Goal: Task Accomplishment & Management: Use online tool/utility

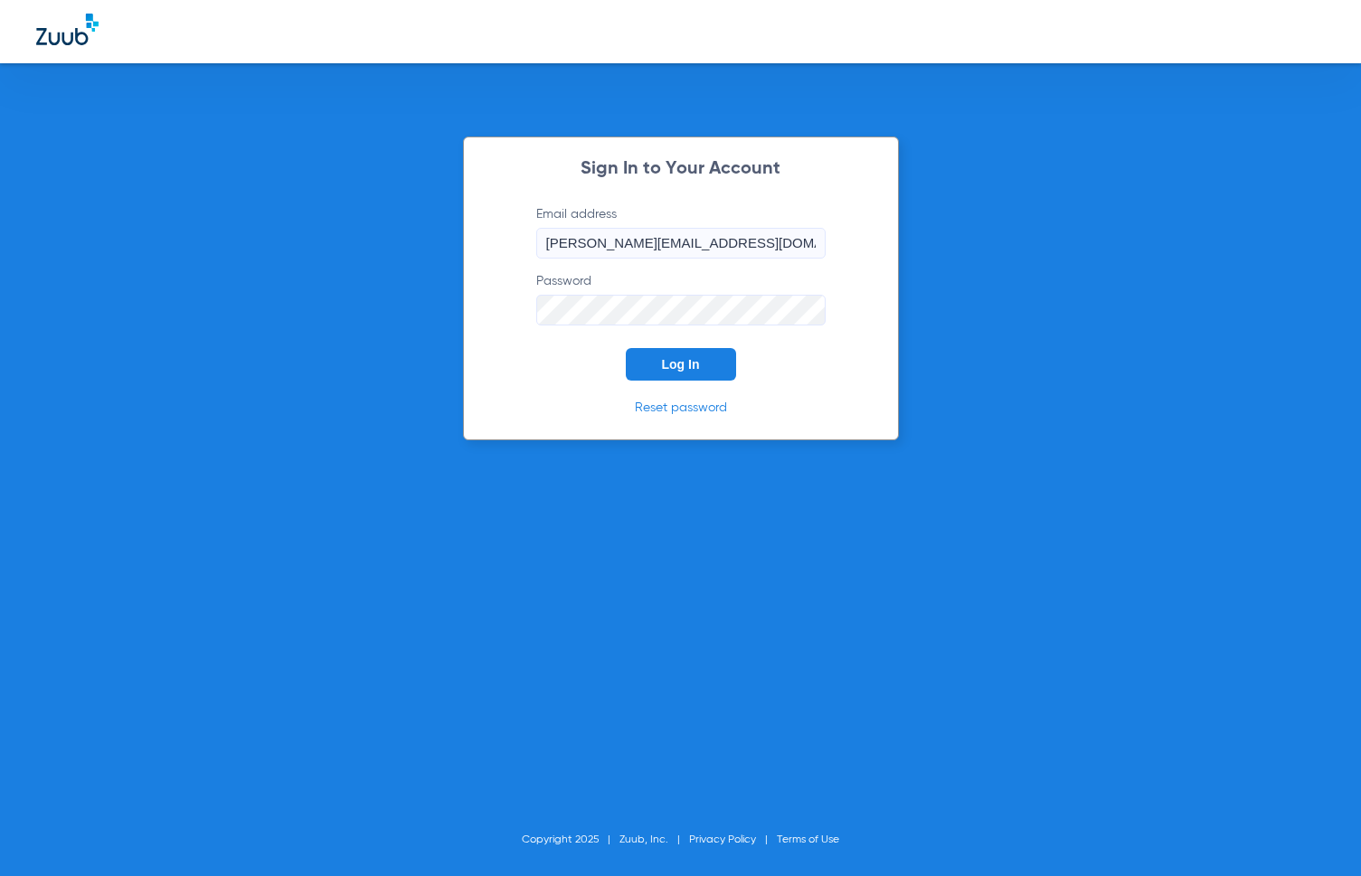
click at [685, 360] on span "Log In" at bounding box center [681, 364] width 38 height 14
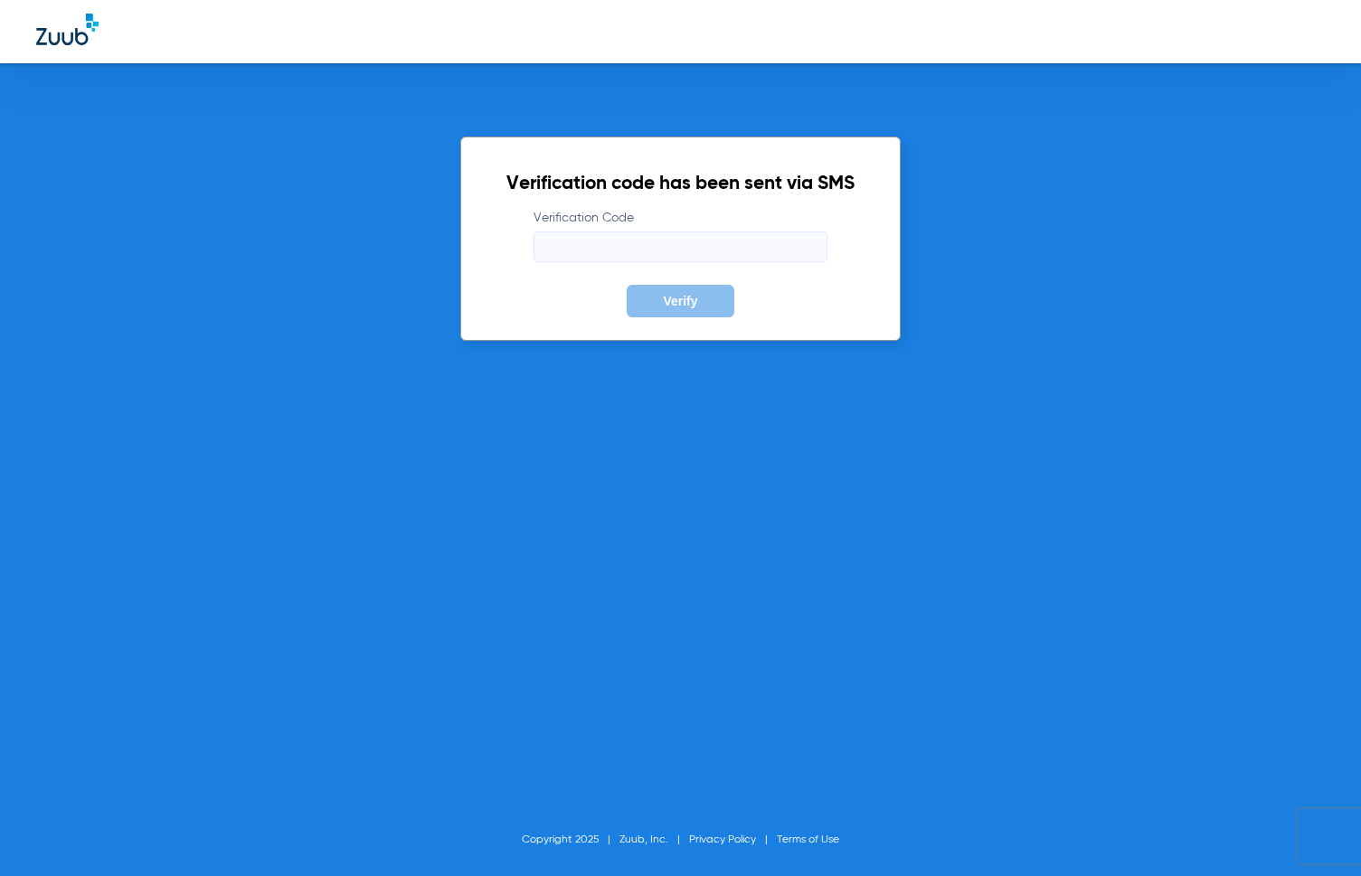
click at [594, 237] on input "Verification Code" at bounding box center [681, 247] width 294 height 31
type input "722999"
click at [627, 285] on button "Verify" at bounding box center [680, 301] width 107 height 33
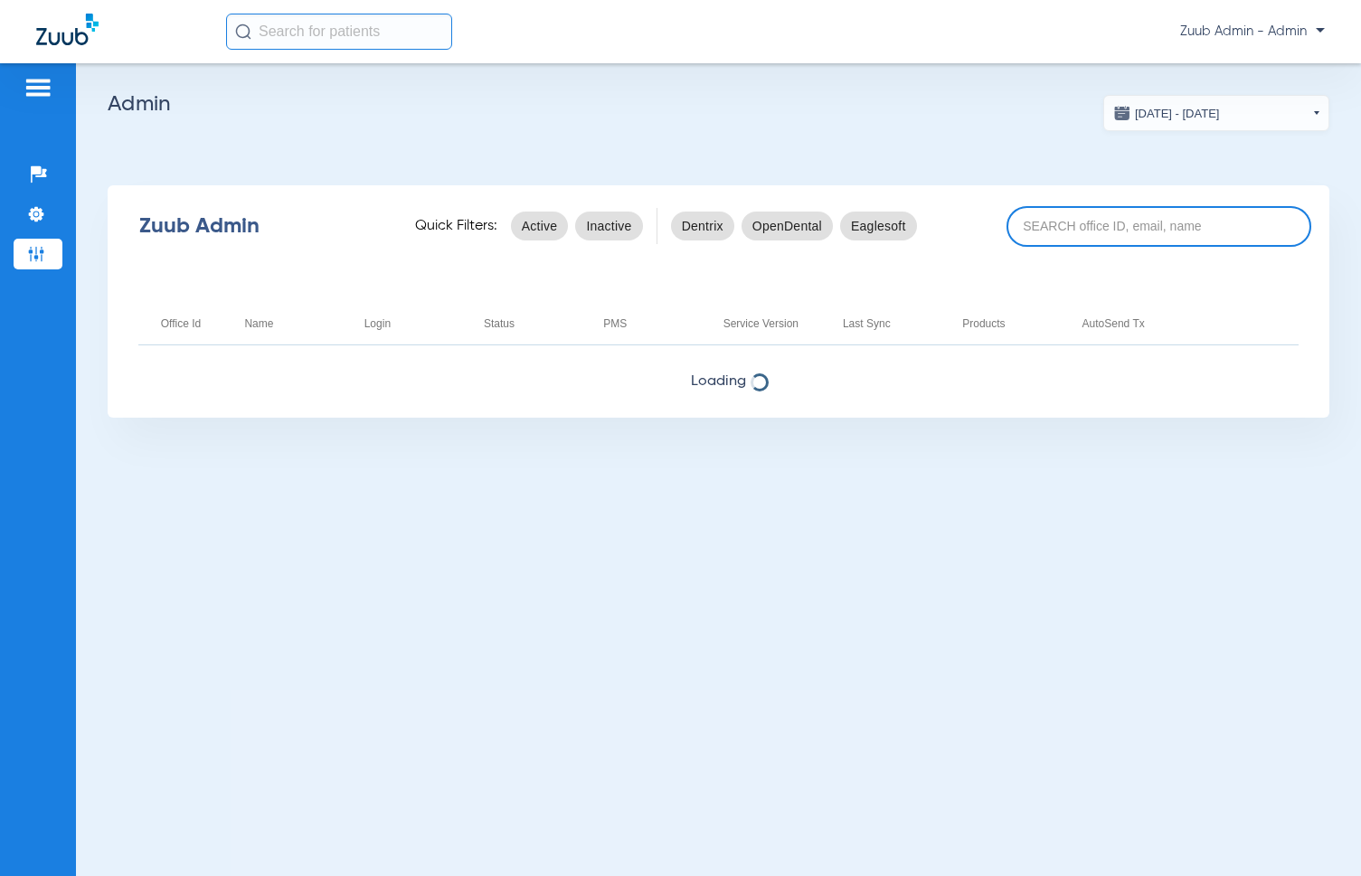
click at [1107, 218] on input at bounding box center [1159, 226] width 305 height 41
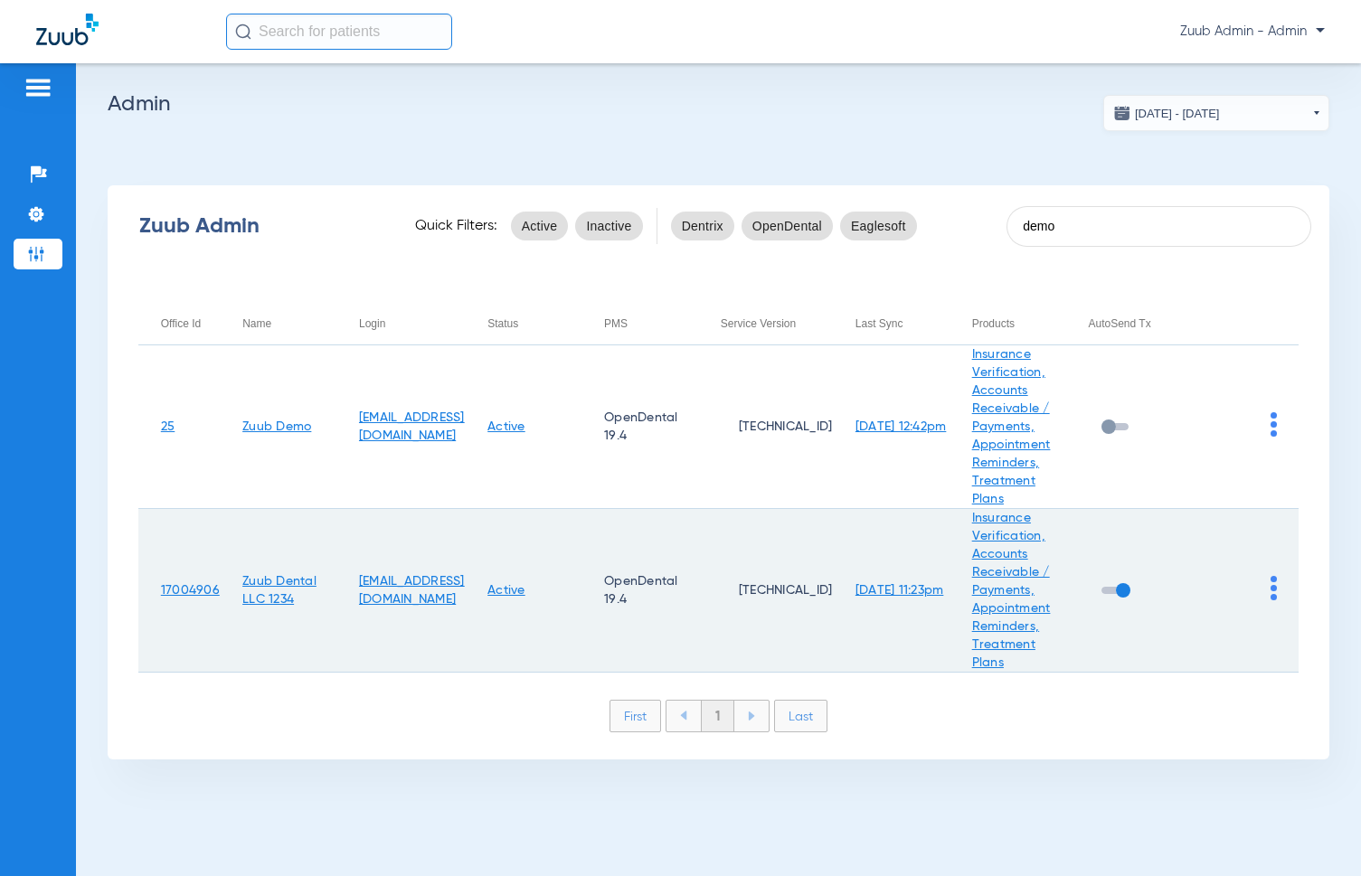
type input "demo"
click at [1272, 594] on img at bounding box center [1274, 588] width 6 height 24
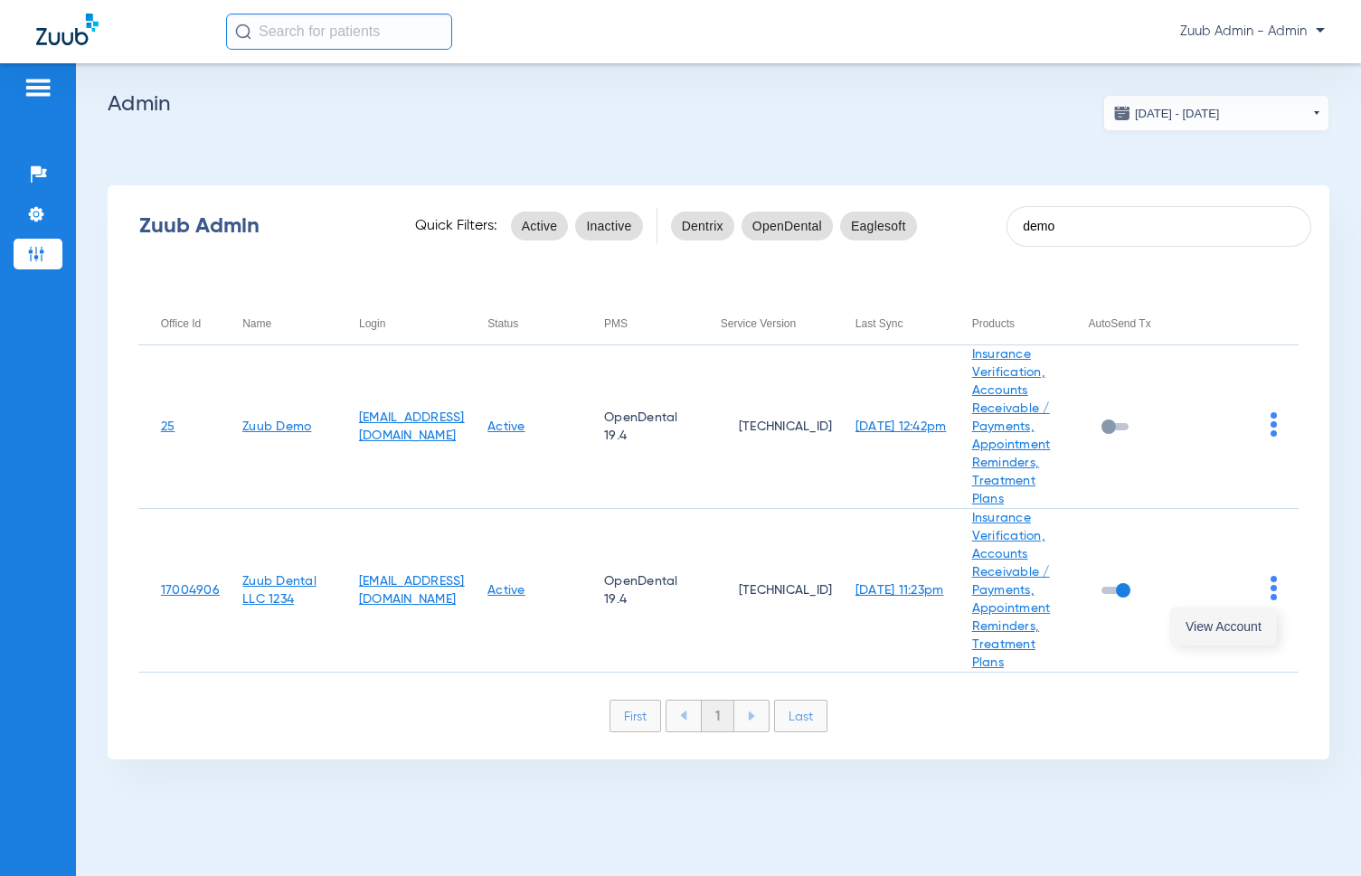
click at [1244, 621] on span "View Account" at bounding box center [1224, 627] width 76 height 13
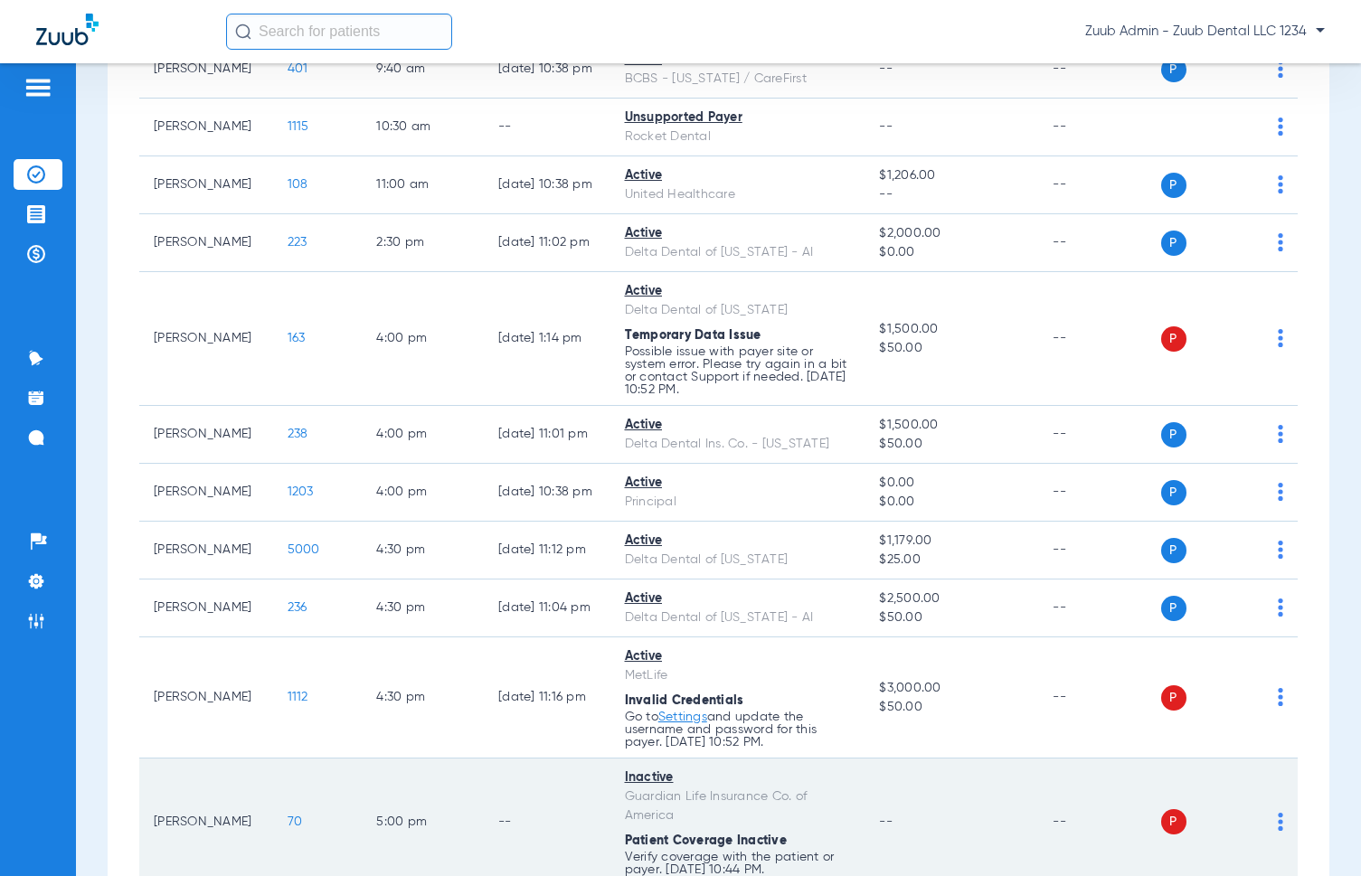
scroll to position [421, 0]
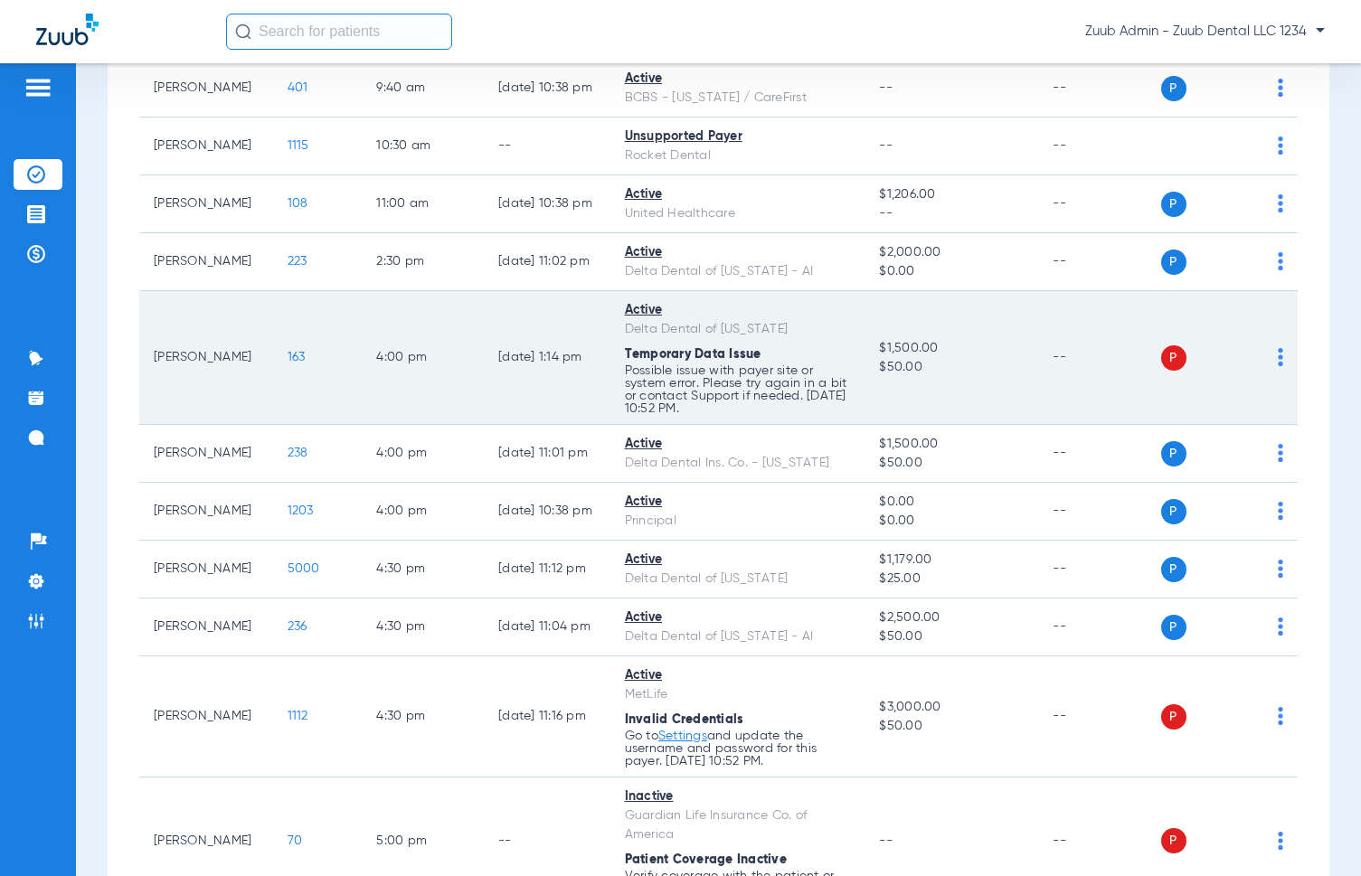
click at [1281, 356] on img at bounding box center [1280, 357] width 5 height 18
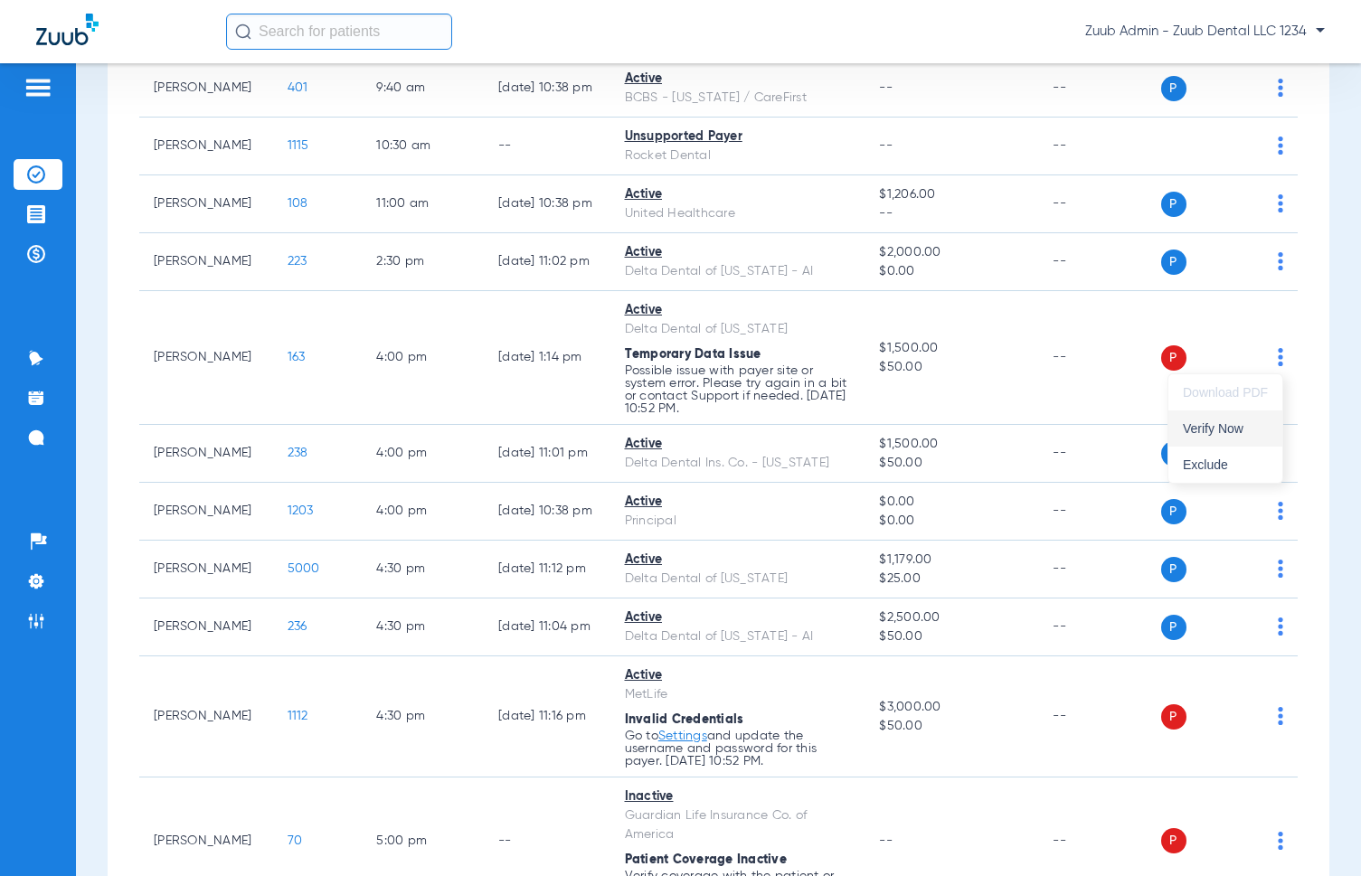
click at [1233, 426] on span "Verify Now" at bounding box center [1225, 428] width 85 height 13
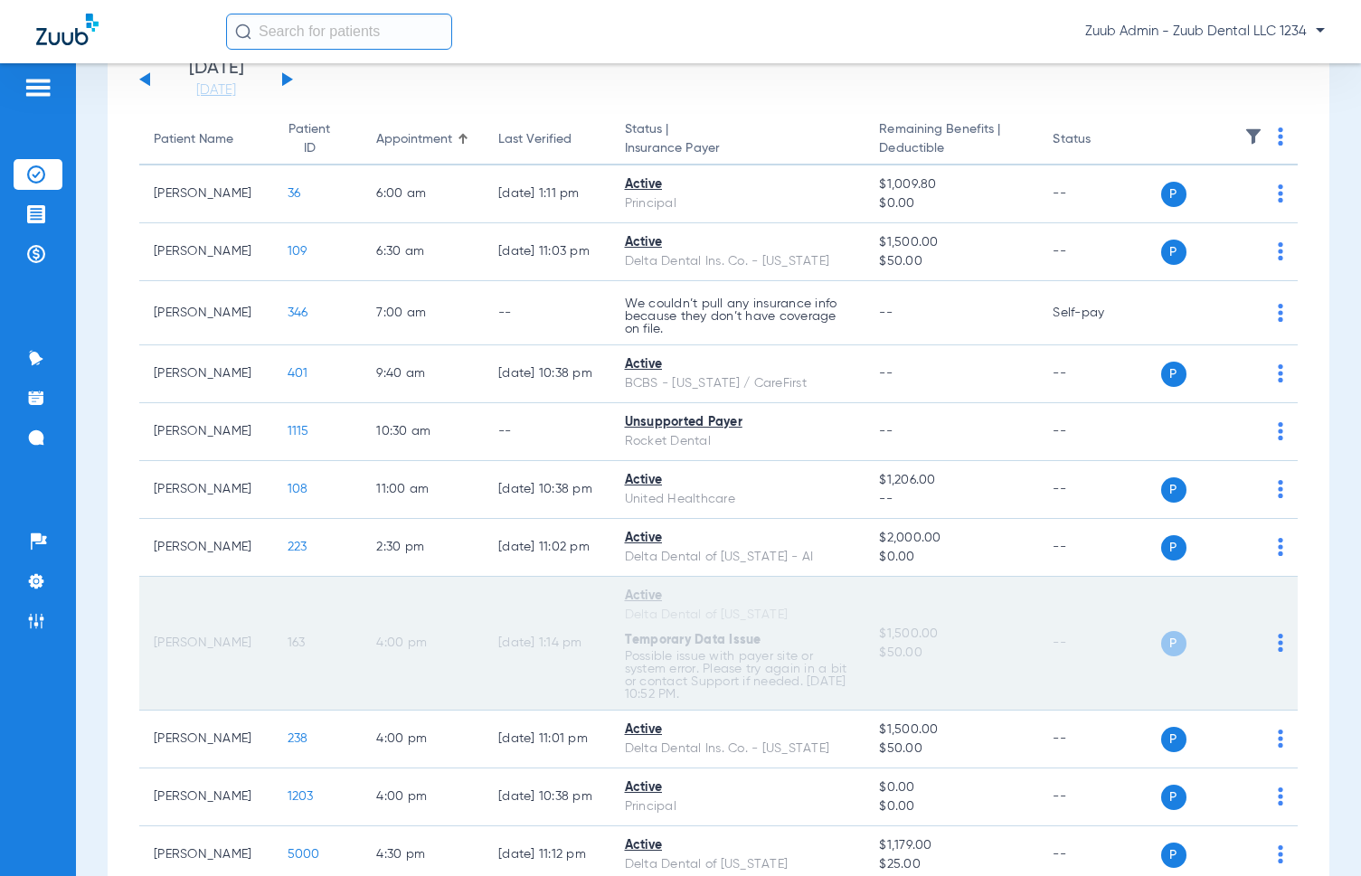
scroll to position [0, 0]
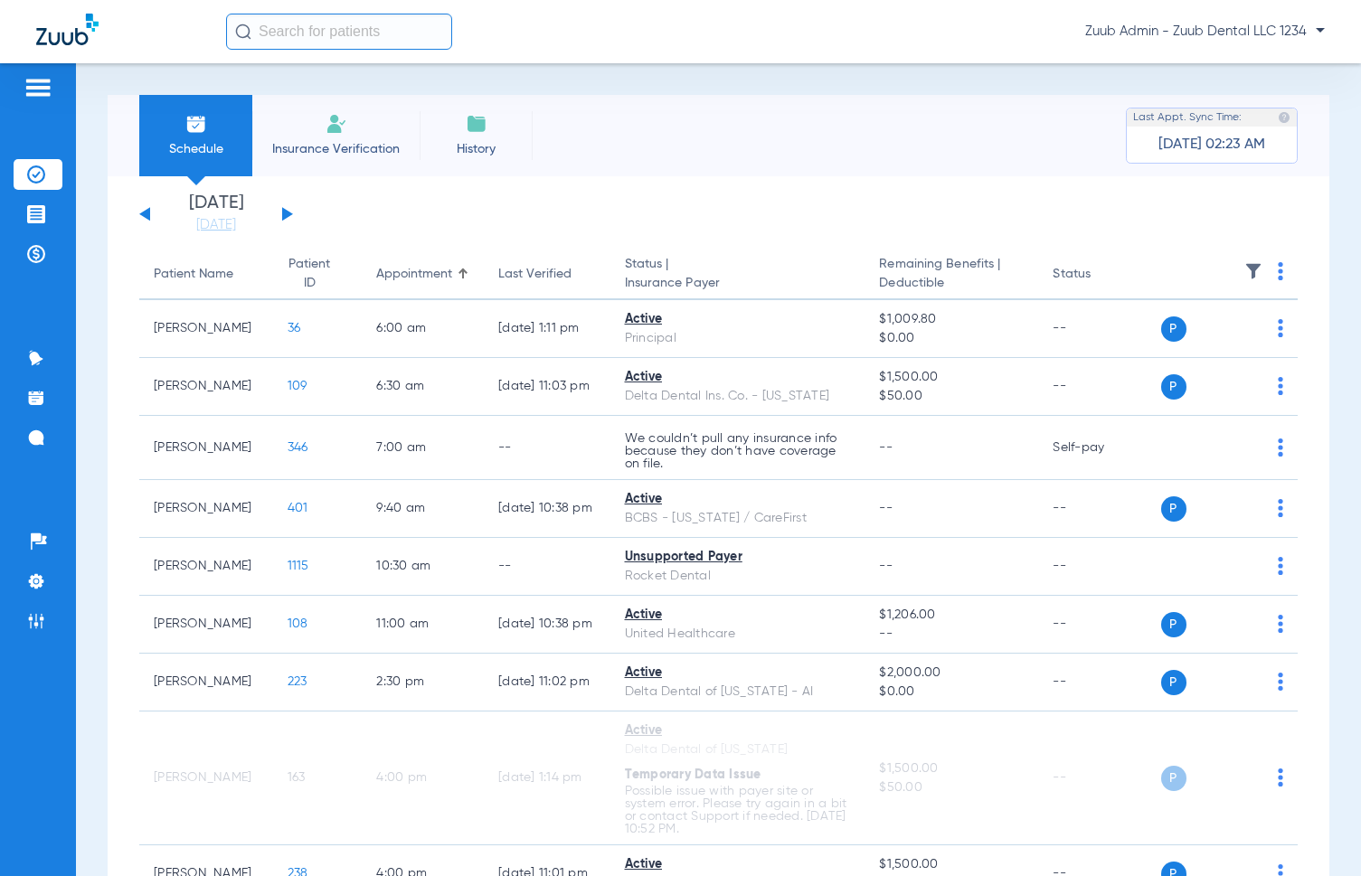
click at [778, 102] on div "Schedule Insurance Verification History Last Appt. Sync Time: [DATE] 02:23 AM" at bounding box center [719, 135] width 1222 height 81
click at [623, 29] on div "Zuub Admin - Zuub Dental LLC 1234" at bounding box center [775, 32] width 1099 height 36
click at [699, 104] on div "Schedule Insurance Verification History Last Appt. Sync Time: [DATE] 02:23 AM" at bounding box center [719, 135] width 1222 height 81
click at [668, 24] on div "Zuub Admin - Zuub Dental LLC 1234" at bounding box center [775, 32] width 1099 height 36
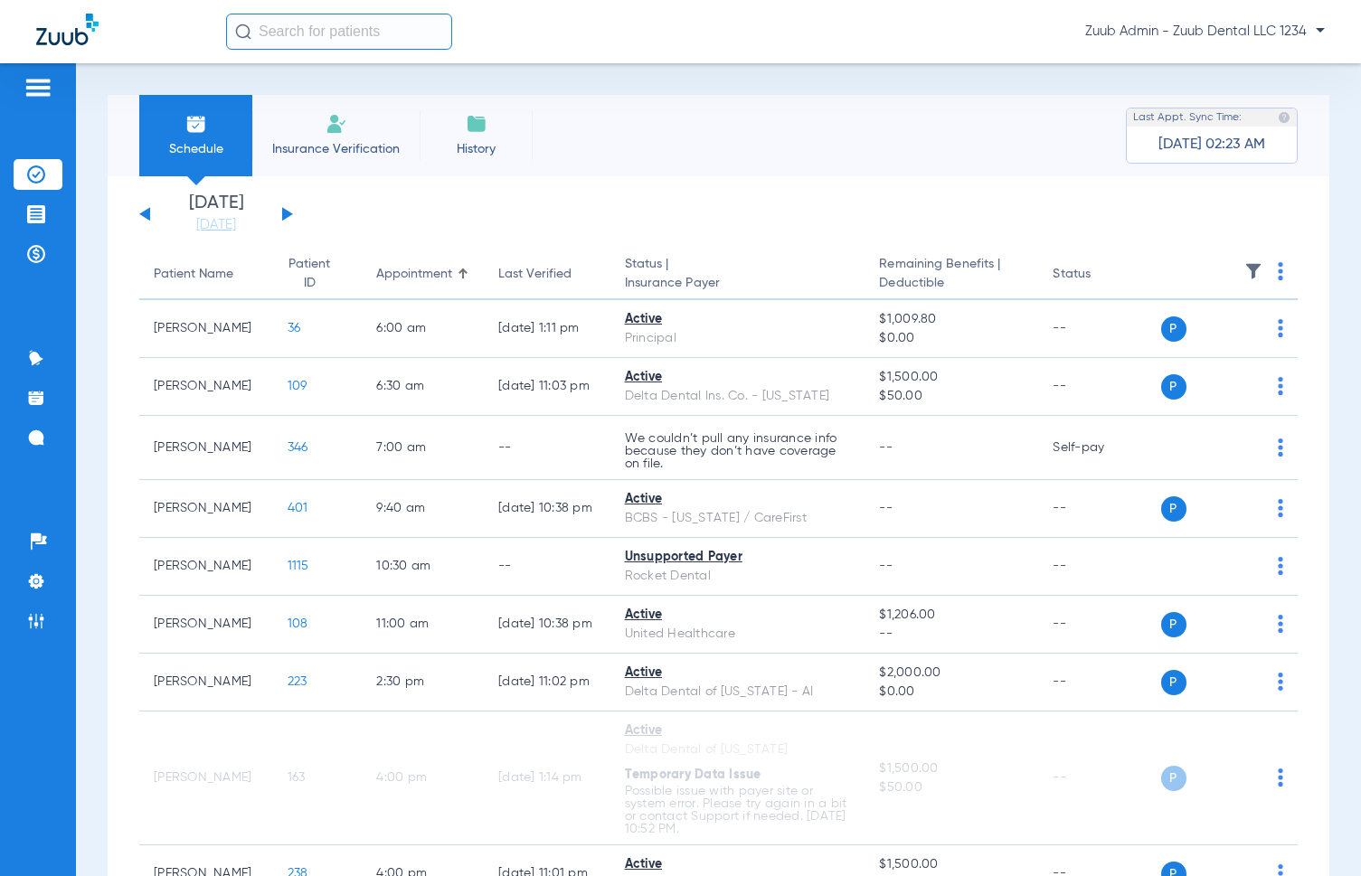
click at [691, 118] on div "Schedule Insurance Verification History Last Appt. Sync Time: [DATE] 02:23 AM" at bounding box center [719, 135] width 1222 height 81
click at [636, 47] on div "Zuub Admin - Zuub Dental LLC 1234" at bounding box center [775, 32] width 1099 height 36
click at [631, 82] on div "Schedule Insurance Verification History Last Appt. Sync Time: [DATE] 02:23 AM […" at bounding box center [718, 469] width 1285 height 813
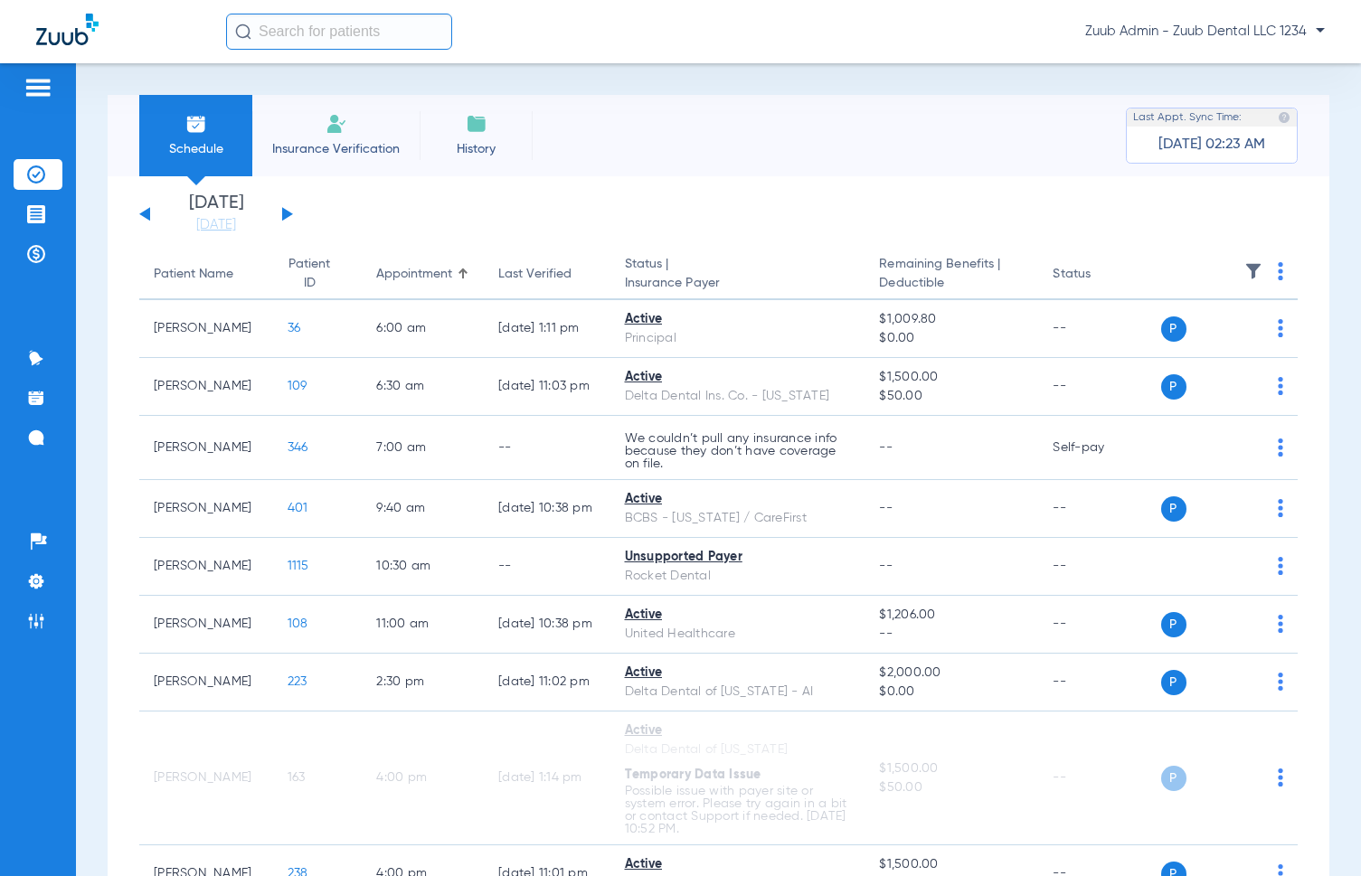
click at [633, 85] on div "Schedule Insurance Verification History Last Appt. Sync Time: [DATE] 02:23 AM […" at bounding box center [718, 469] width 1285 height 813
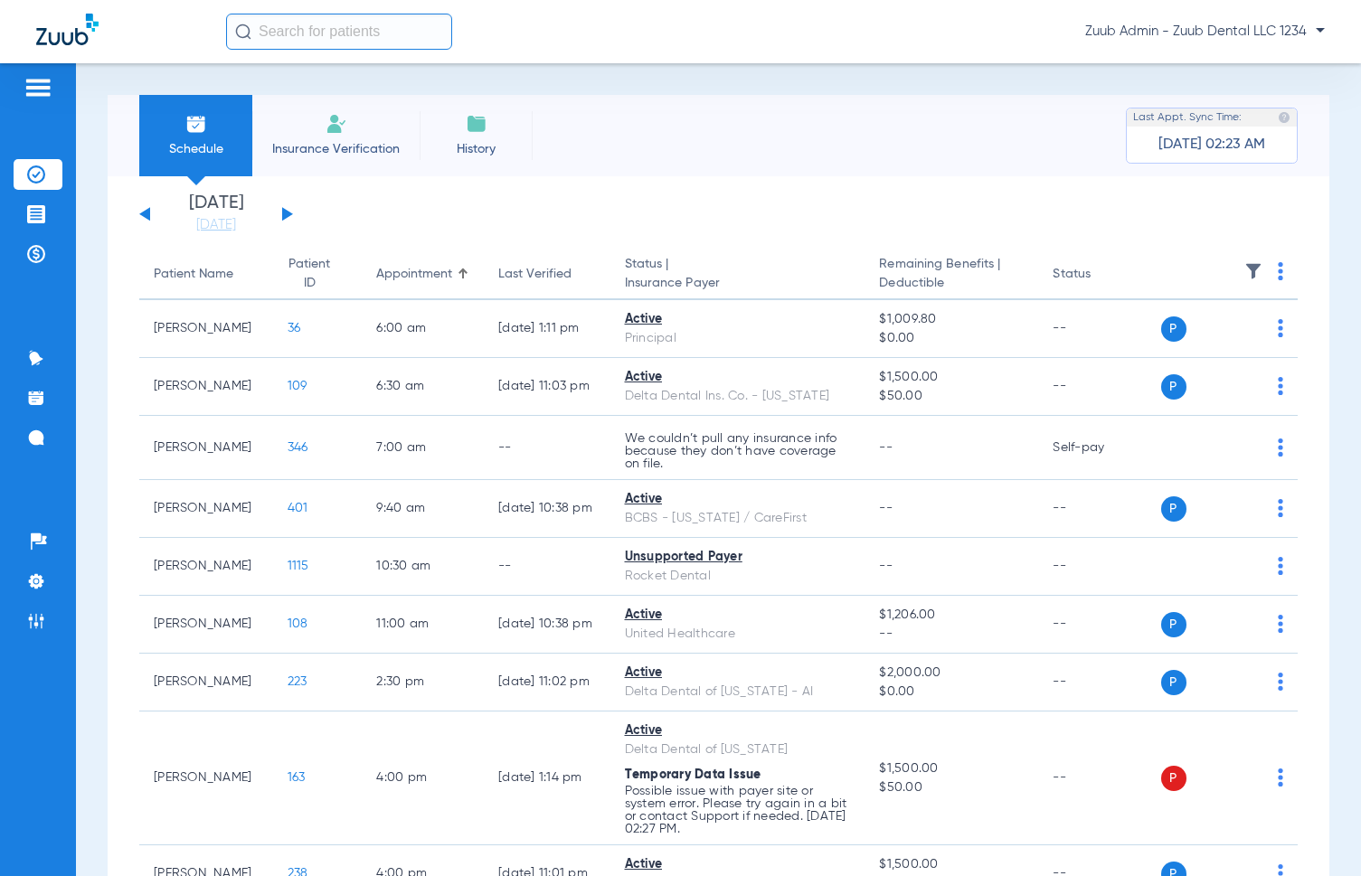
click at [687, 104] on div "Schedule Insurance Verification History Last Appt. Sync Time: [DATE] 02:23 AM" at bounding box center [719, 135] width 1222 height 81
click at [677, 123] on div "Schedule Insurance Verification History Last Appt. Sync Time: [DATE] 02:23 AM" at bounding box center [719, 135] width 1222 height 81
click at [688, 112] on div "Schedule Insurance Verification History Last Appt. Sync Time: [DATE] 02:23 AM" at bounding box center [719, 135] width 1222 height 81
click at [693, 118] on div "Schedule Insurance Verification History Last Appt. Sync Time: [DATE] 02:23 AM" at bounding box center [719, 135] width 1222 height 81
click at [814, 196] on app-single-date-navigator "[DATE] [DATE] [DATE] [DATE] [DATE] [DATE] [DATE] [DATE] [DATE] [DATE] [DATE] [D…" at bounding box center [718, 214] width 1159 height 40
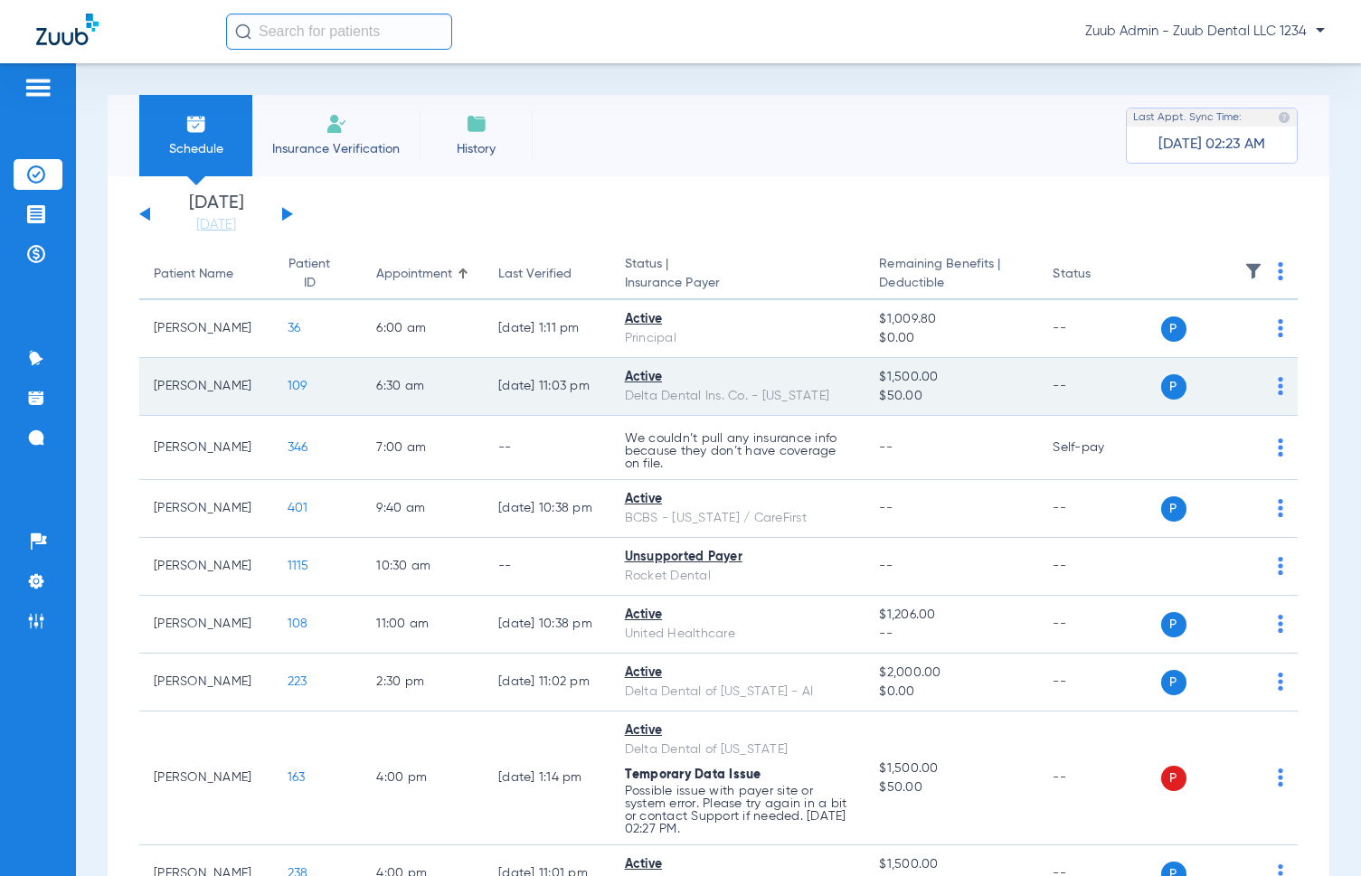
click at [280, 379] on td "109" at bounding box center [318, 387] width 90 height 58
click at [288, 389] on span "109" at bounding box center [298, 386] width 20 height 13
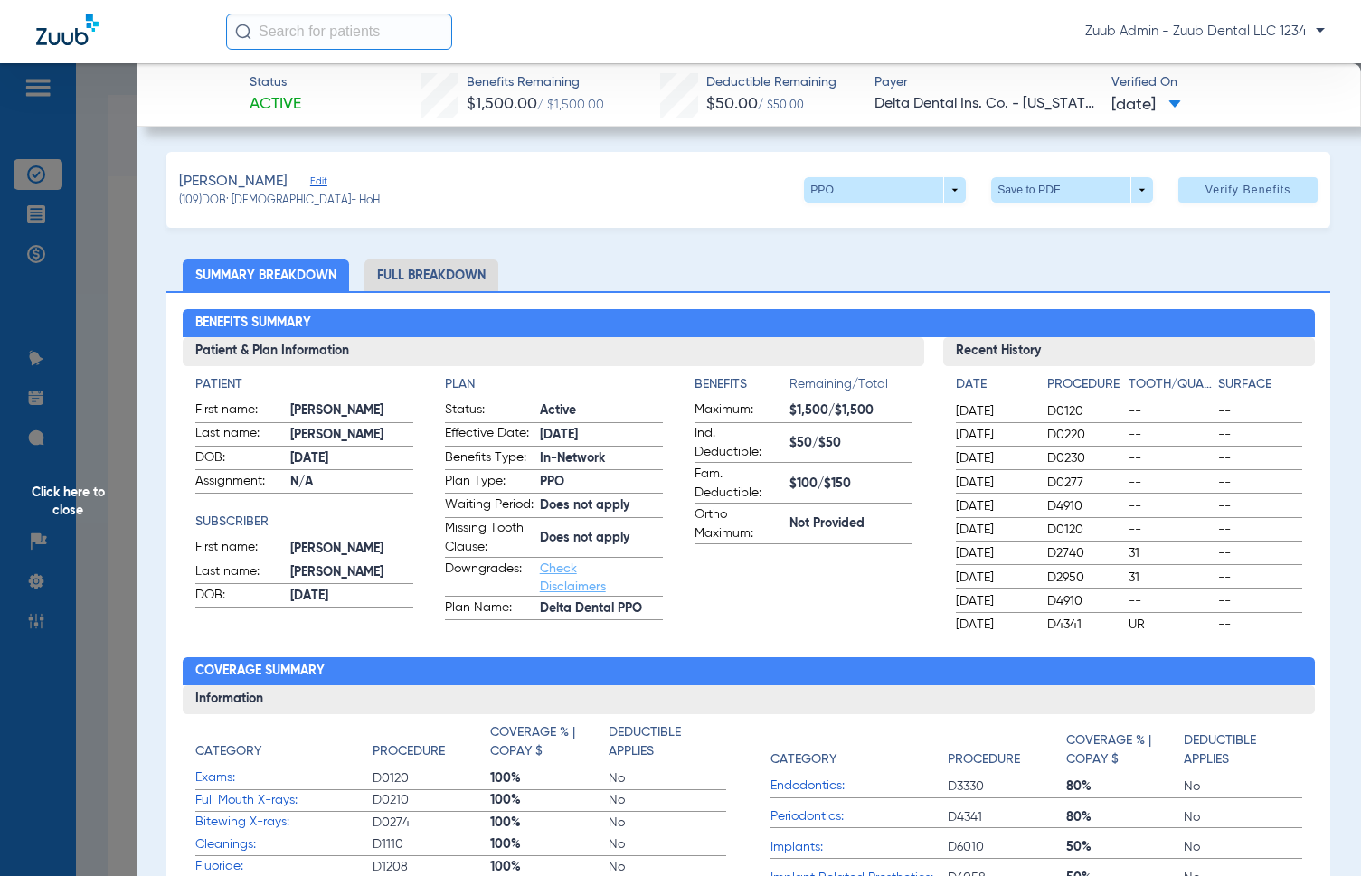
click at [73, 503] on span "Click here to close" at bounding box center [68, 501] width 137 height 876
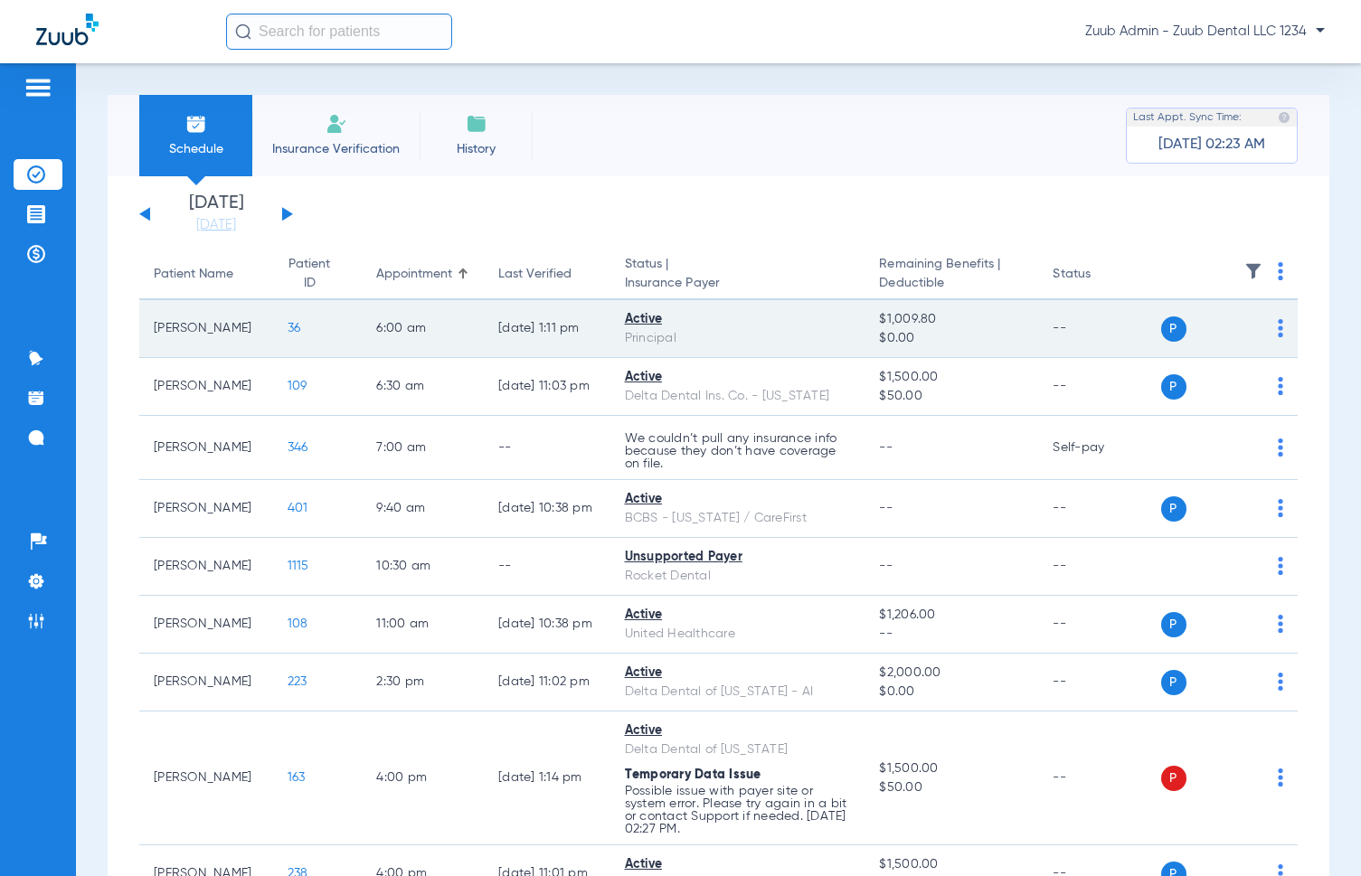
click at [288, 324] on span "36" at bounding box center [295, 328] width 14 height 13
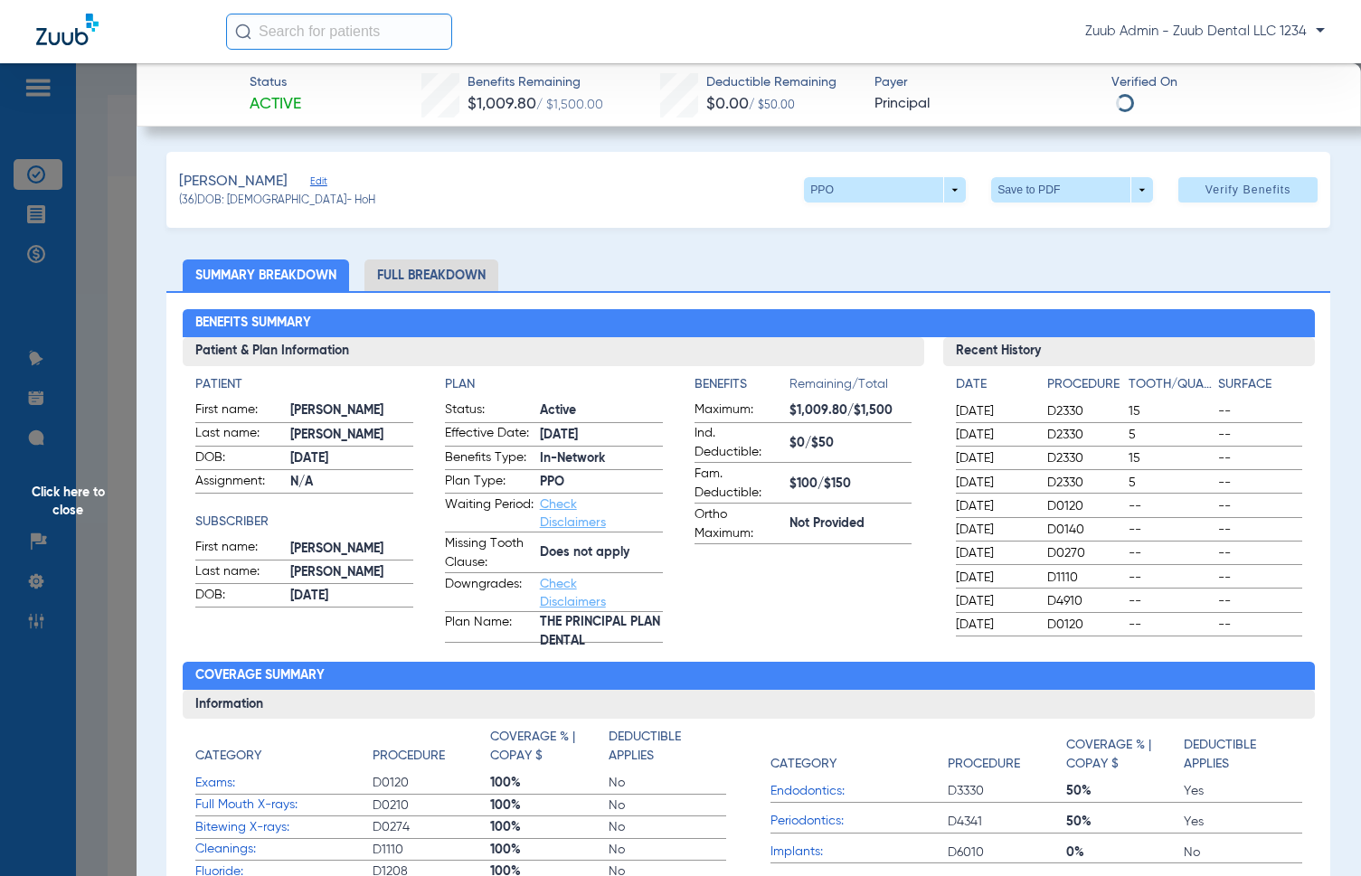
click at [70, 499] on span "Click here to close" at bounding box center [68, 501] width 137 height 876
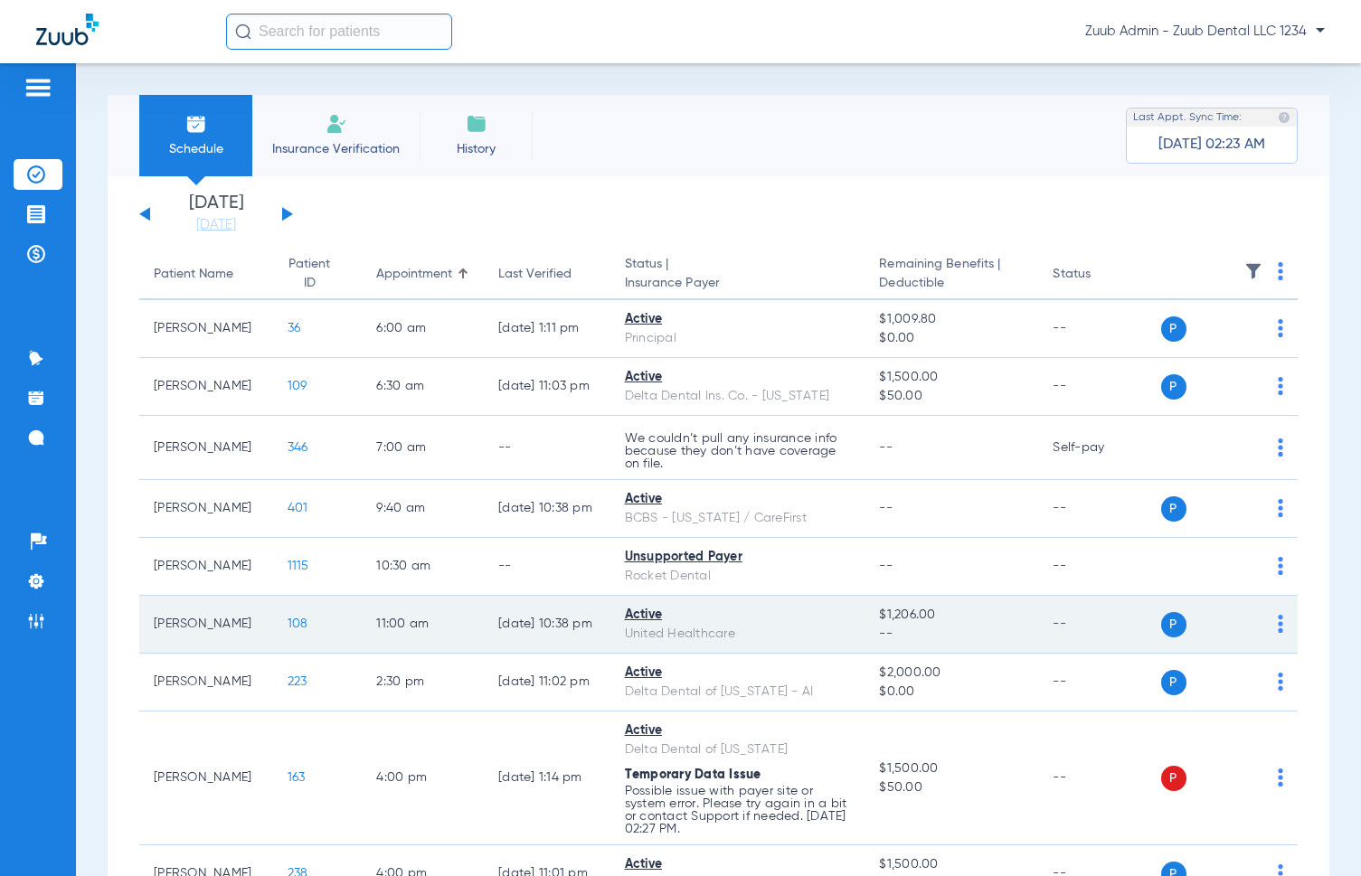
click at [288, 621] on span "108" at bounding box center [298, 624] width 21 height 13
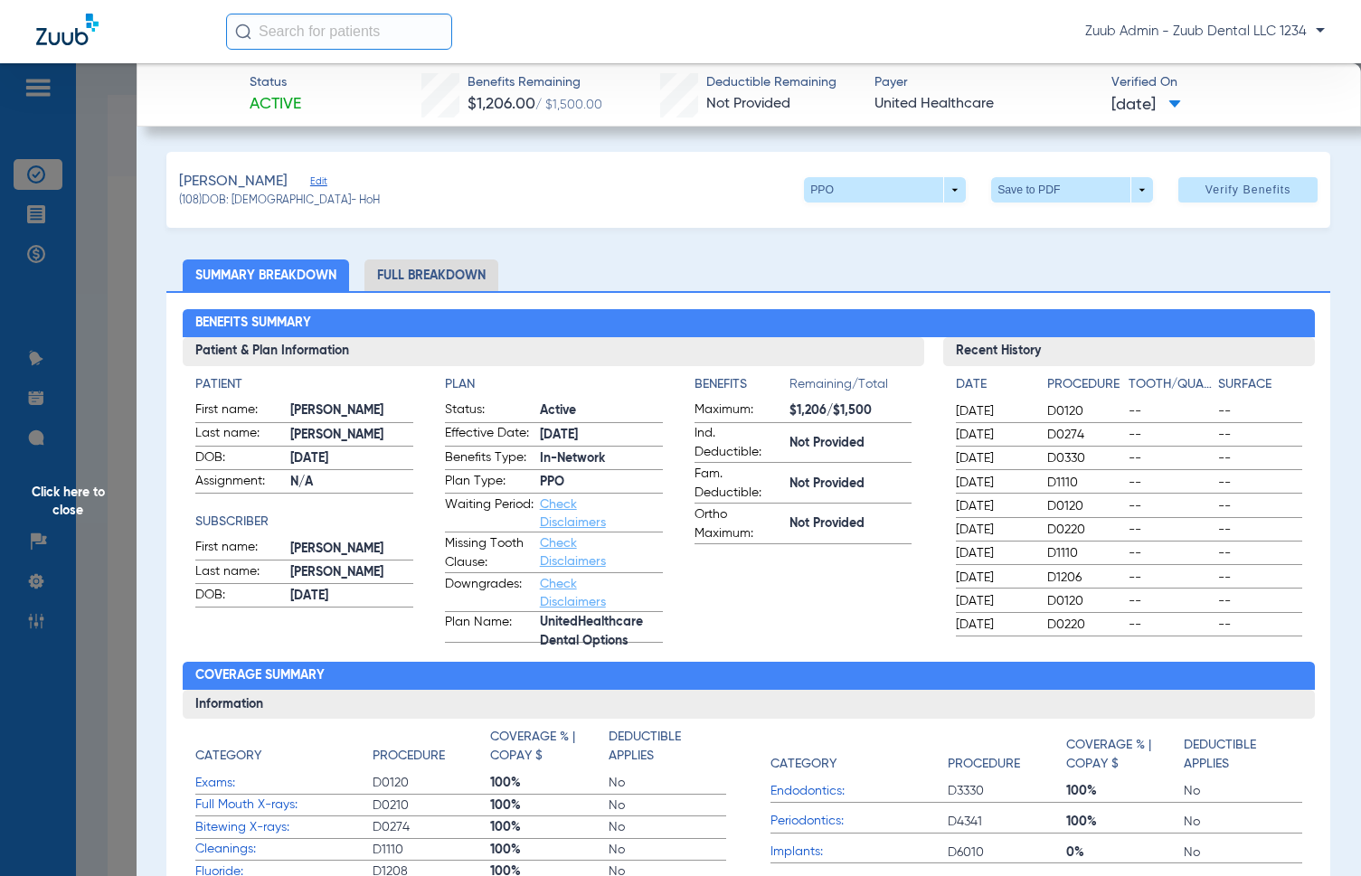
click at [92, 496] on span "Click here to close" at bounding box center [68, 501] width 137 height 876
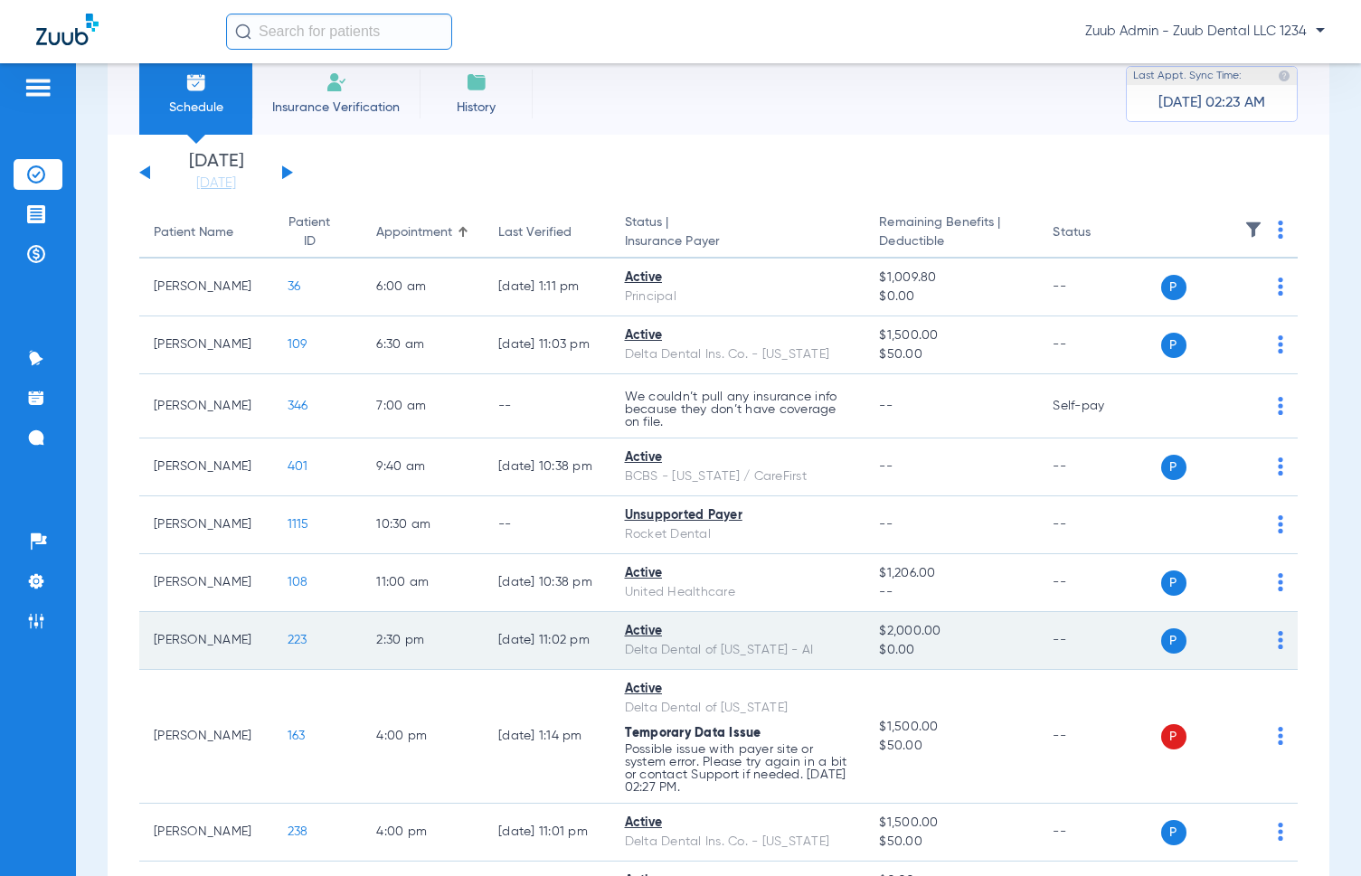
scroll to position [43, 0]
click at [288, 633] on span "223" at bounding box center [298, 638] width 20 height 13
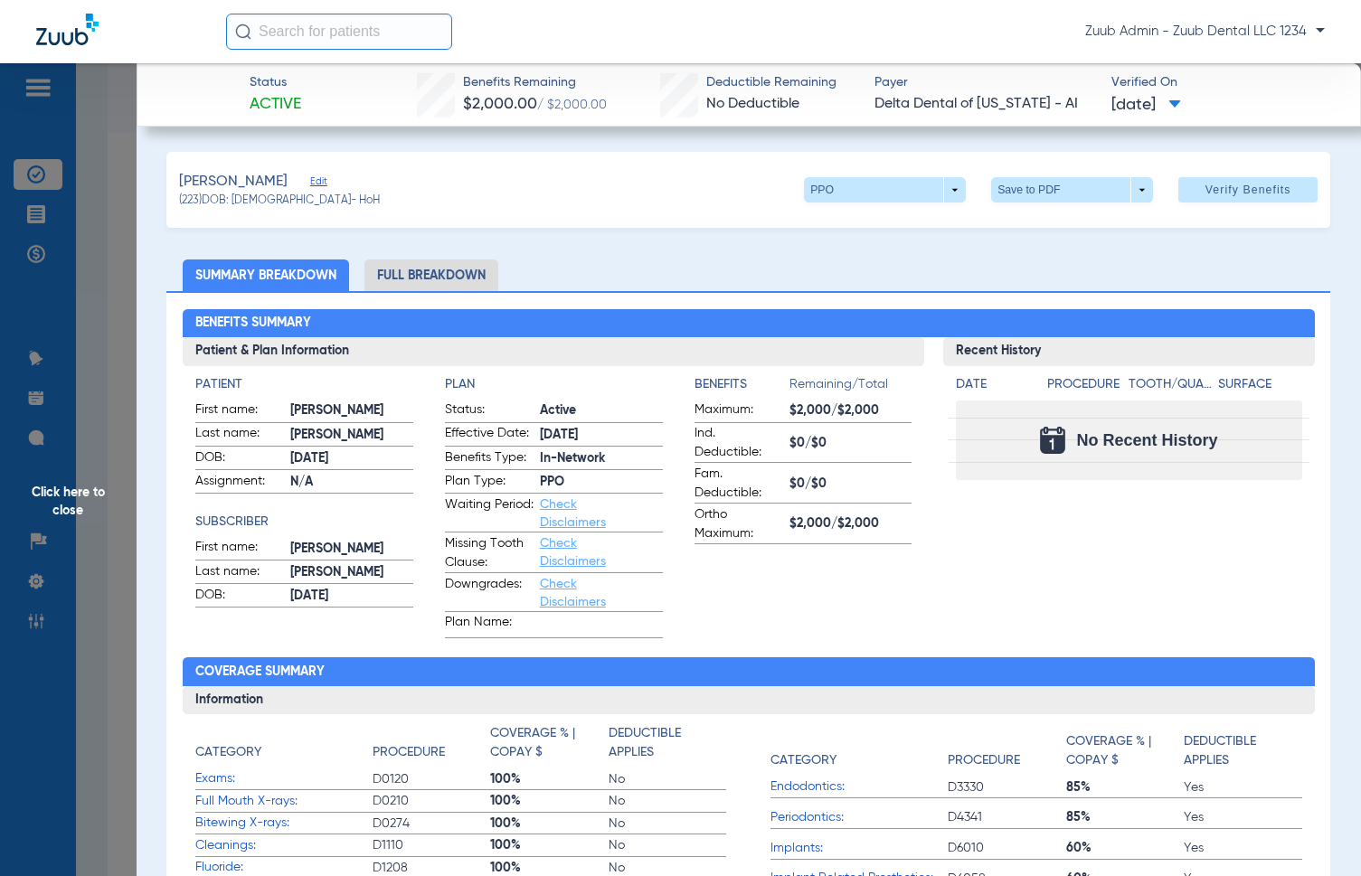
click at [83, 498] on span "Click here to close" at bounding box center [68, 501] width 137 height 876
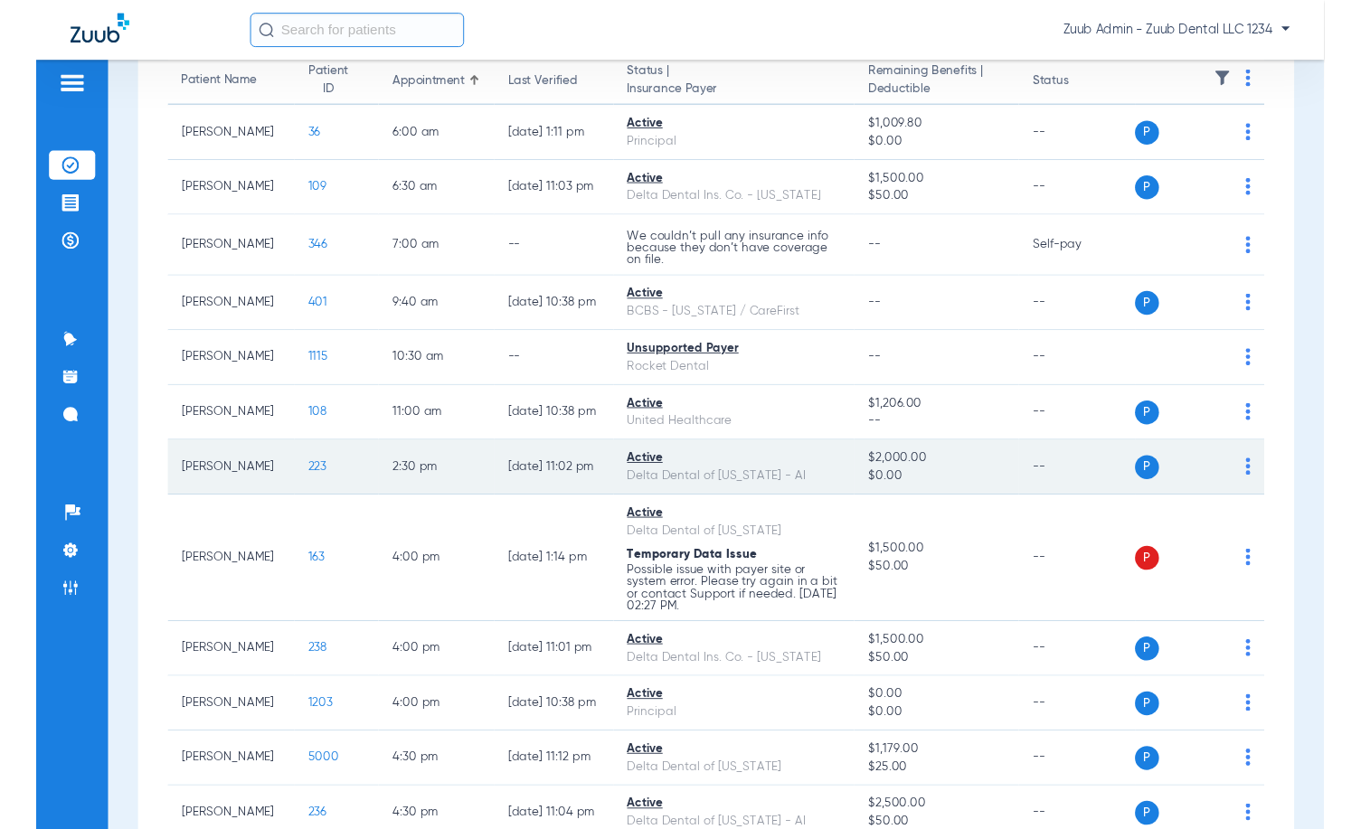
scroll to position [200, 0]
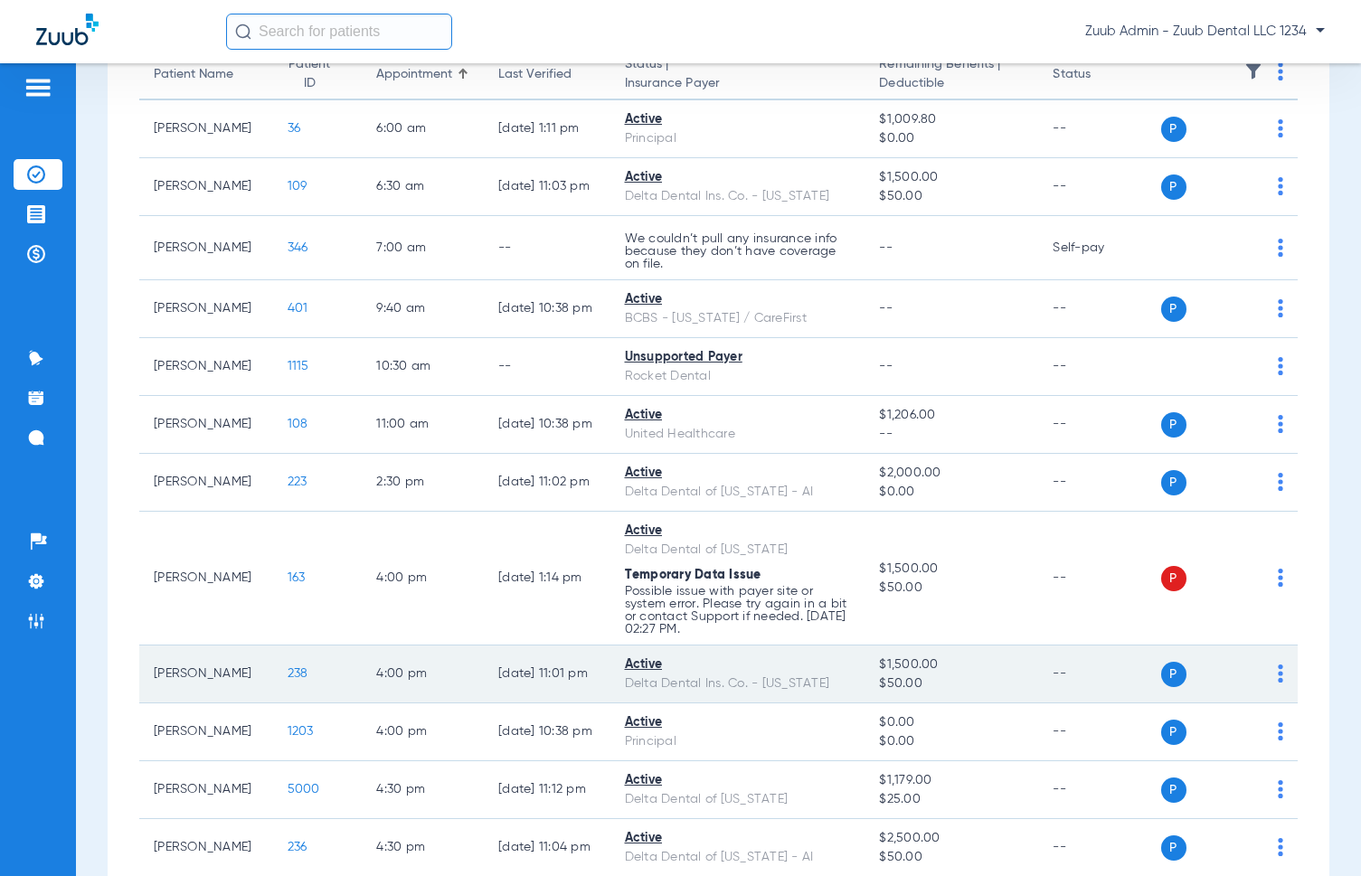
click at [288, 672] on span "238" at bounding box center [298, 674] width 21 height 13
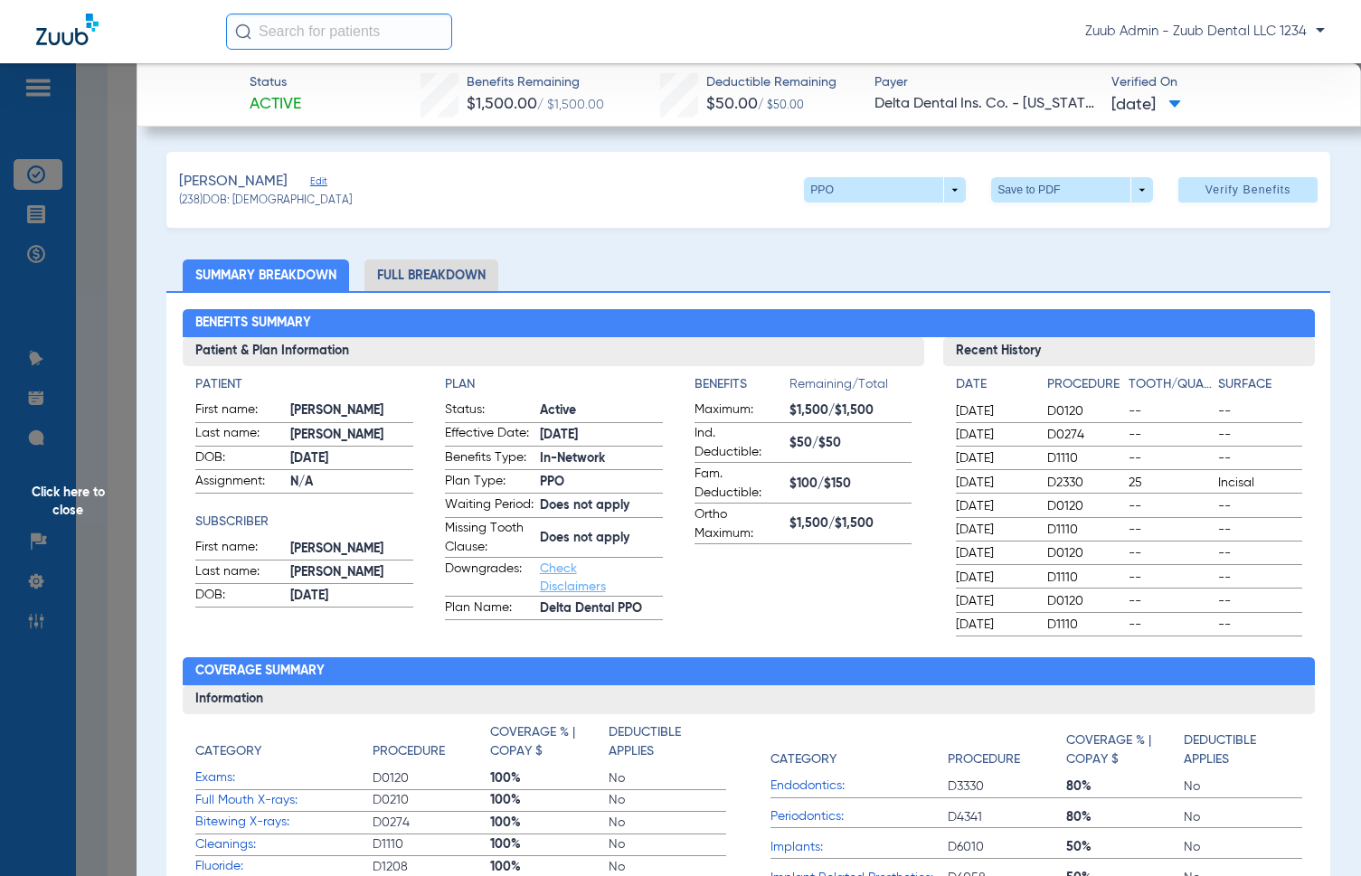
click at [92, 491] on span "Click here to close" at bounding box center [68, 501] width 137 height 876
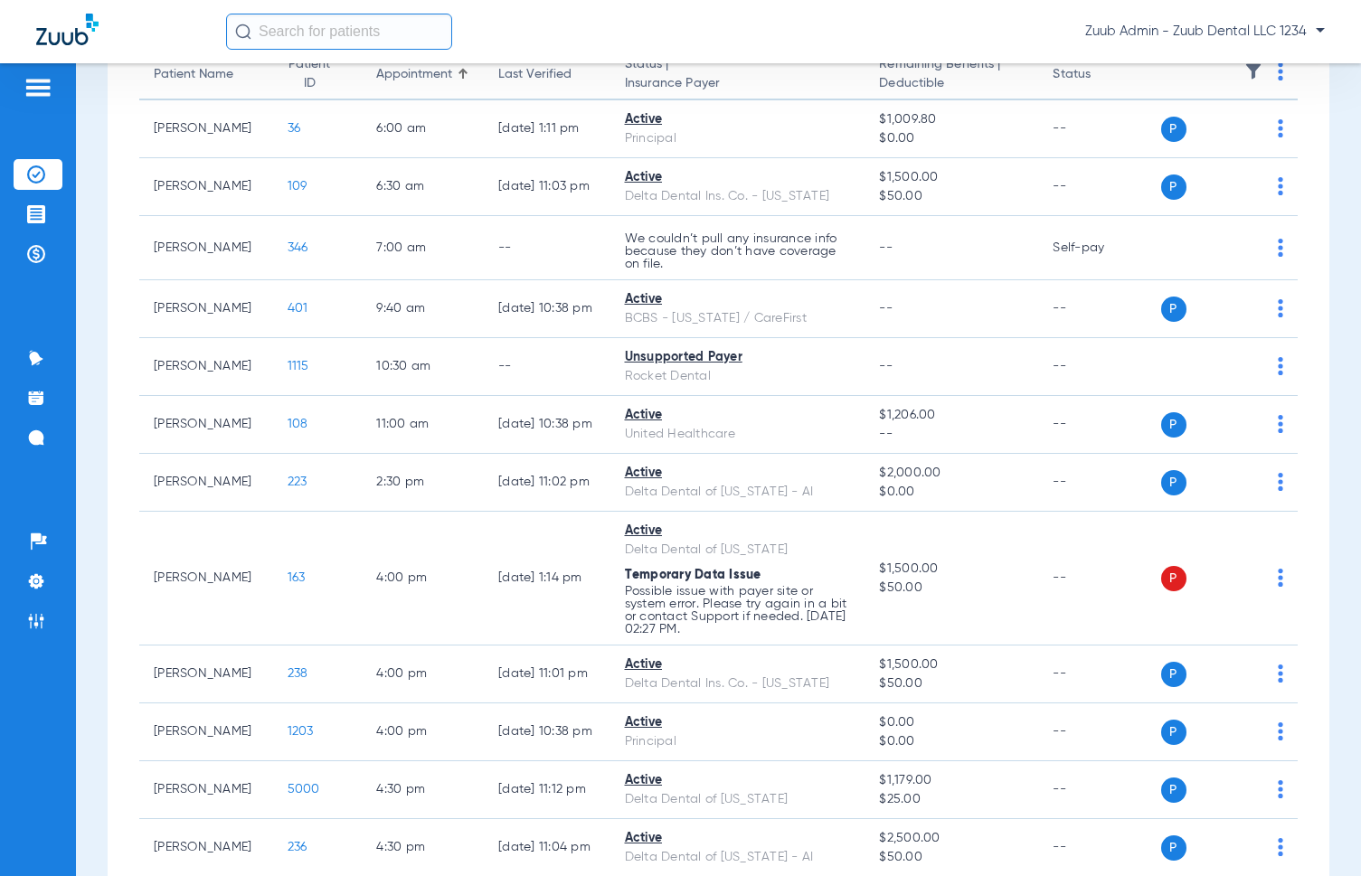
click at [116, 498] on div "[DATE] [DATE] [DATE] [DATE] [DATE] [DATE] [DATE] [DATE] [DATE] [DATE] [DATE] [D…" at bounding box center [719, 660] width 1222 height 1369
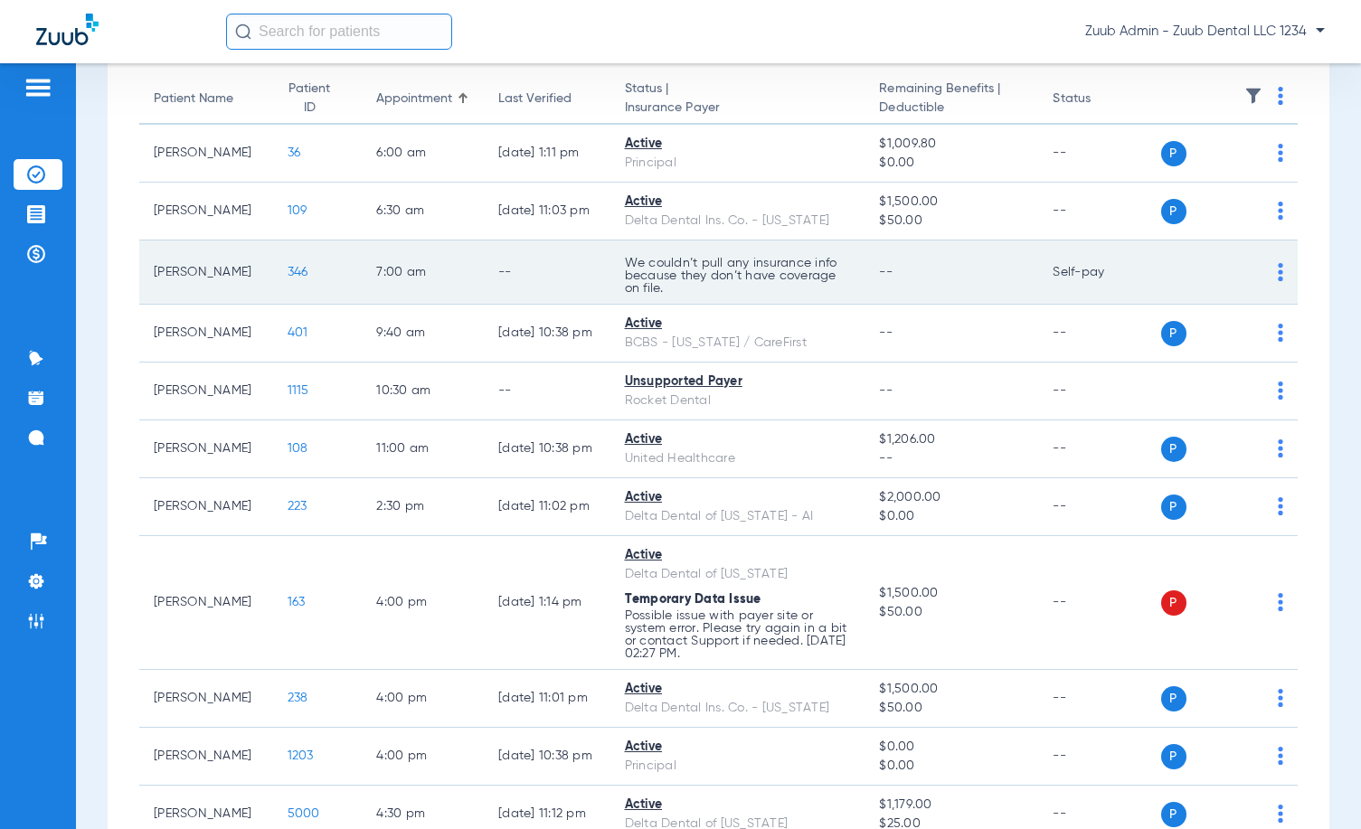
scroll to position [177, 0]
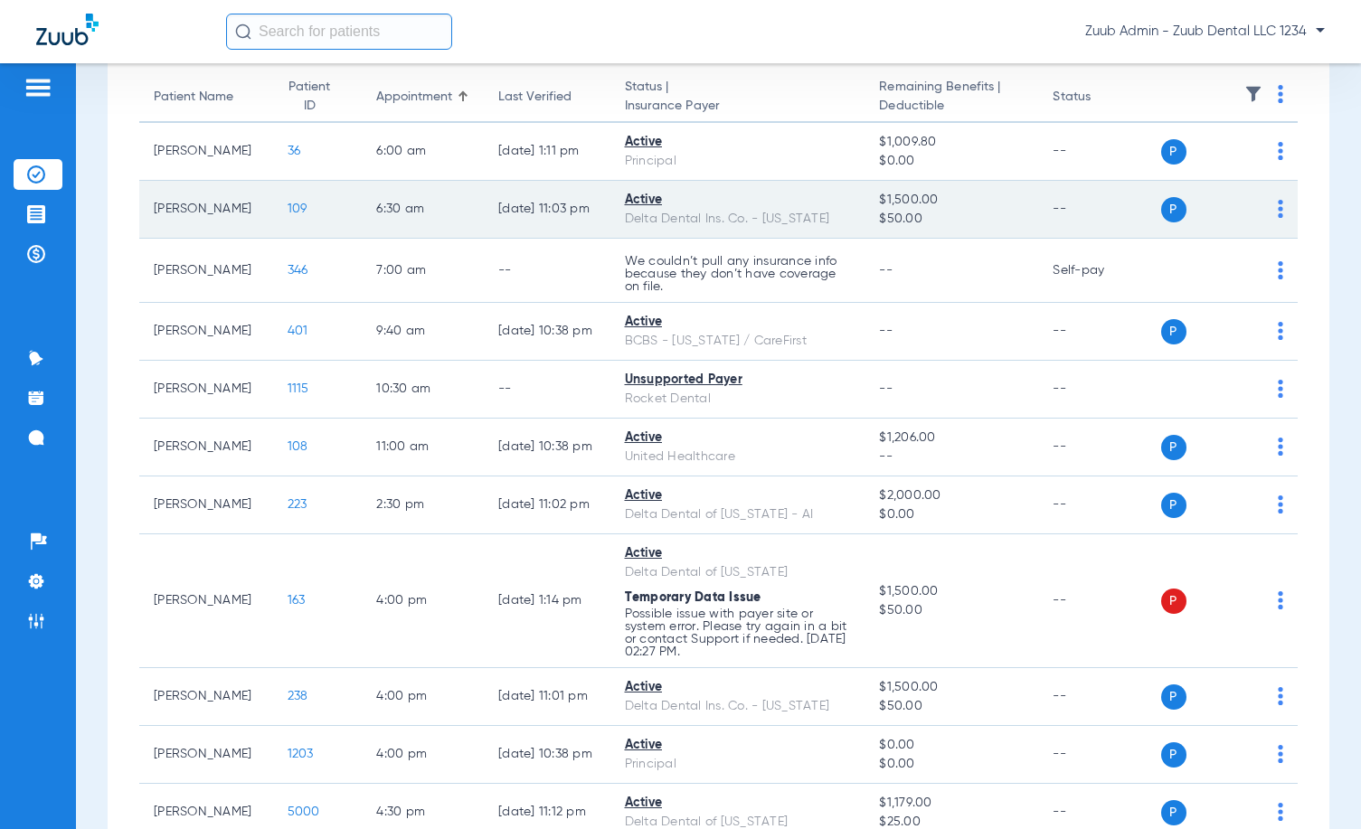
click at [288, 211] on span "109" at bounding box center [298, 209] width 20 height 13
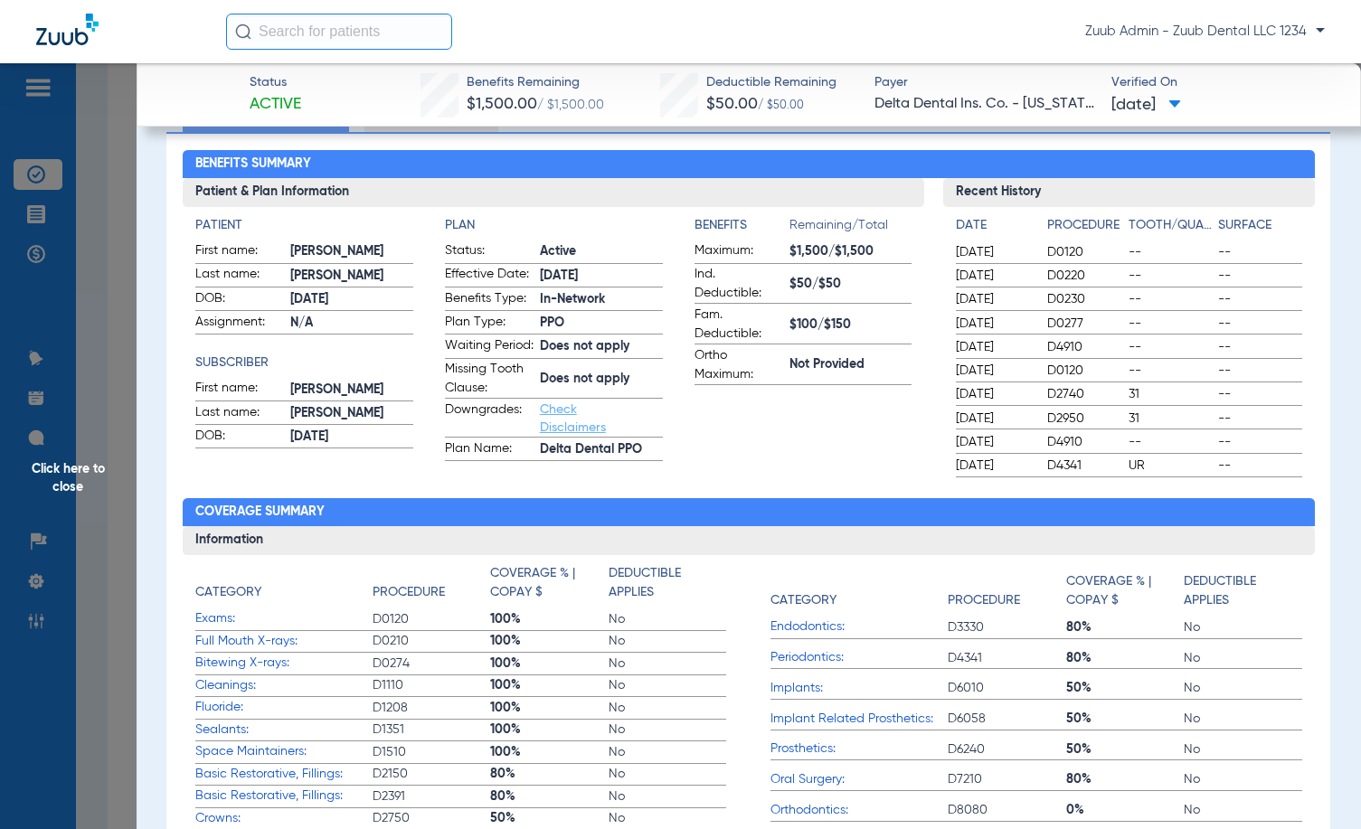
scroll to position [240, 0]
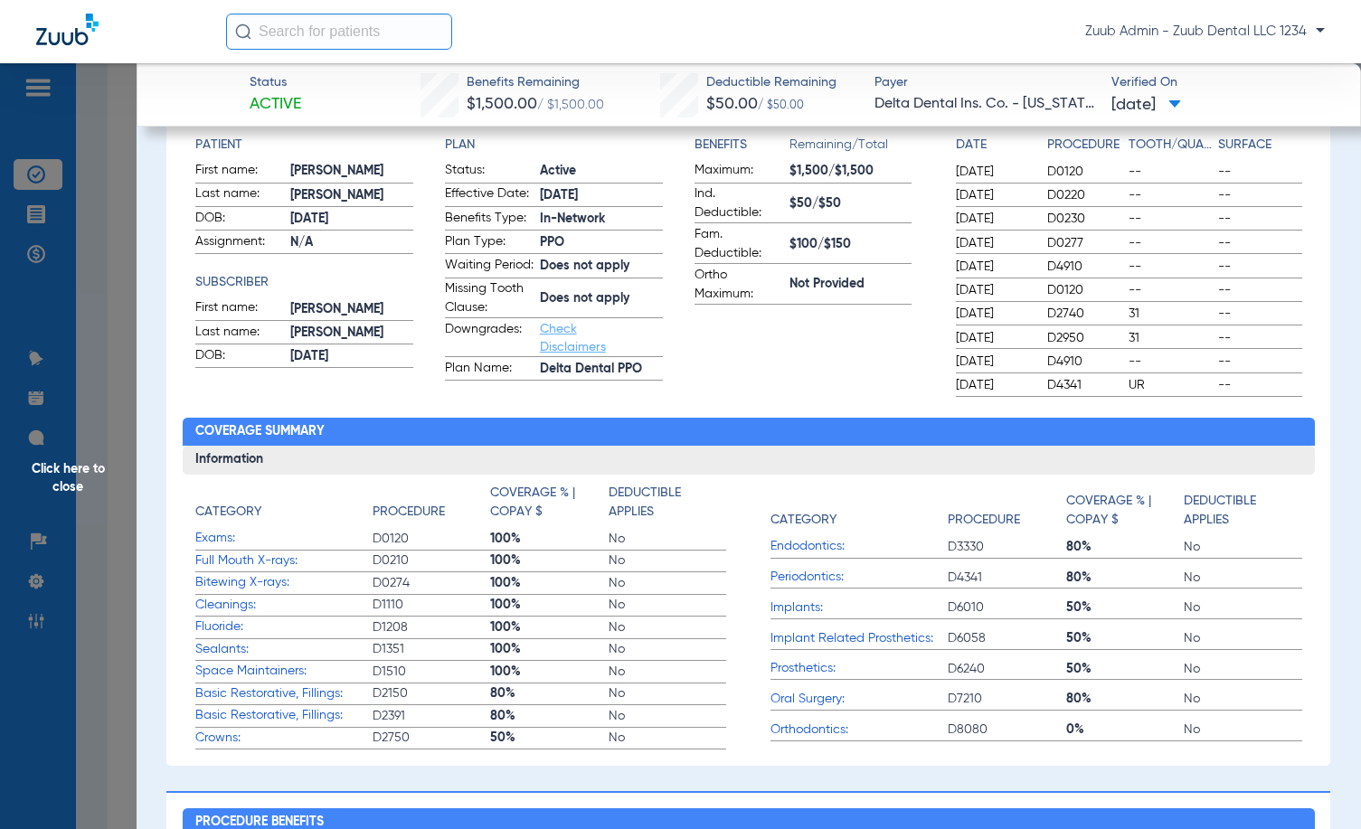
drag, startPoint x: 1093, startPoint y: 723, endPoint x: 855, endPoint y: 725, distance: 237.9
click at [910, 721] on label "Orthodontics: D8080 0% No" at bounding box center [1036, 730] width 531 height 23
click at [963, 749] on app-coverage-list-item "Orthodontics: D8080 0% No" at bounding box center [1036, 734] width 531 height 31
drag, startPoint x: 765, startPoint y: 727, endPoint x: 1180, endPoint y: 733, distance: 414.3
click at [1180, 733] on div "Category Procedure Coverage % | Copay $ Deductible Applies Exams: D0120 100% No…" at bounding box center [748, 617] width 1107 height 266
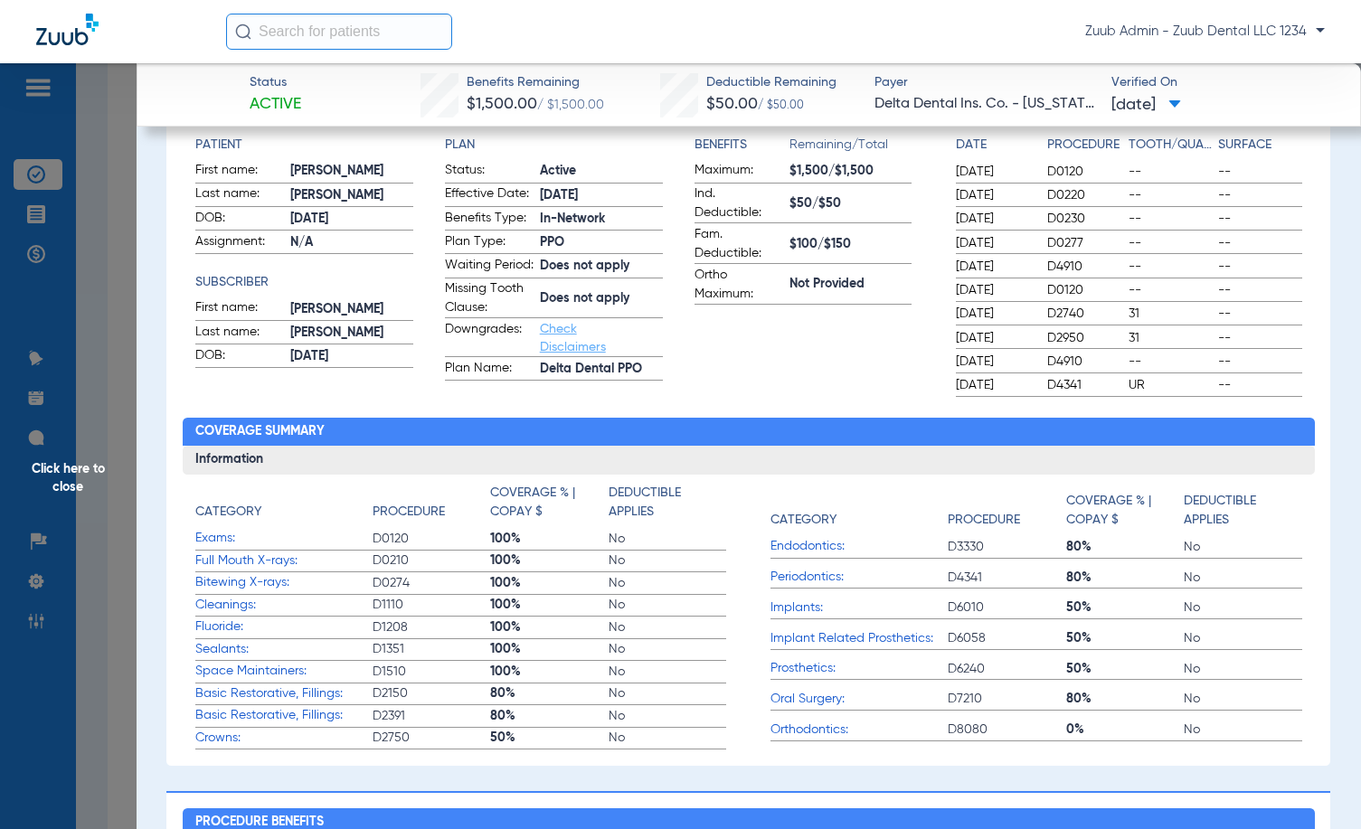
click at [799, 357] on app-benefits-information "Benefits Remaining/Total Maximum: $1,500/$1,500 Ind. Deductible: $50/$50 Fam. D…" at bounding box center [804, 258] width 218 height 245
drag, startPoint x: 782, startPoint y: 169, endPoint x: 880, endPoint y: 175, distance: 97.9
click at [885, 174] on label "Maximum: $1,500/$1,500" at bounding box center [804, 172] width 218 height 23
click at [66, 480] on span "Click here to close" at bounding box center [68, 477] width 137 height 829
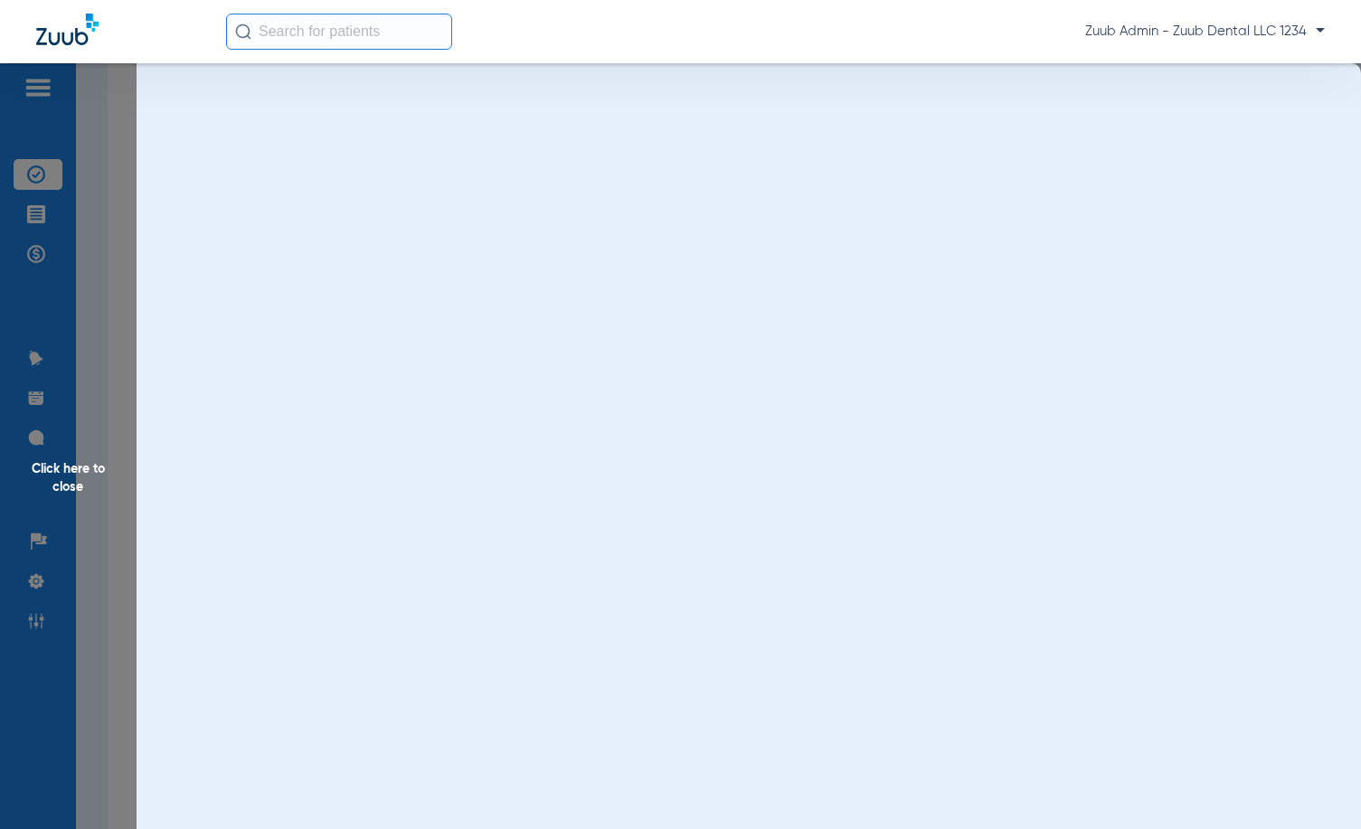
scroll to position [0, 0]
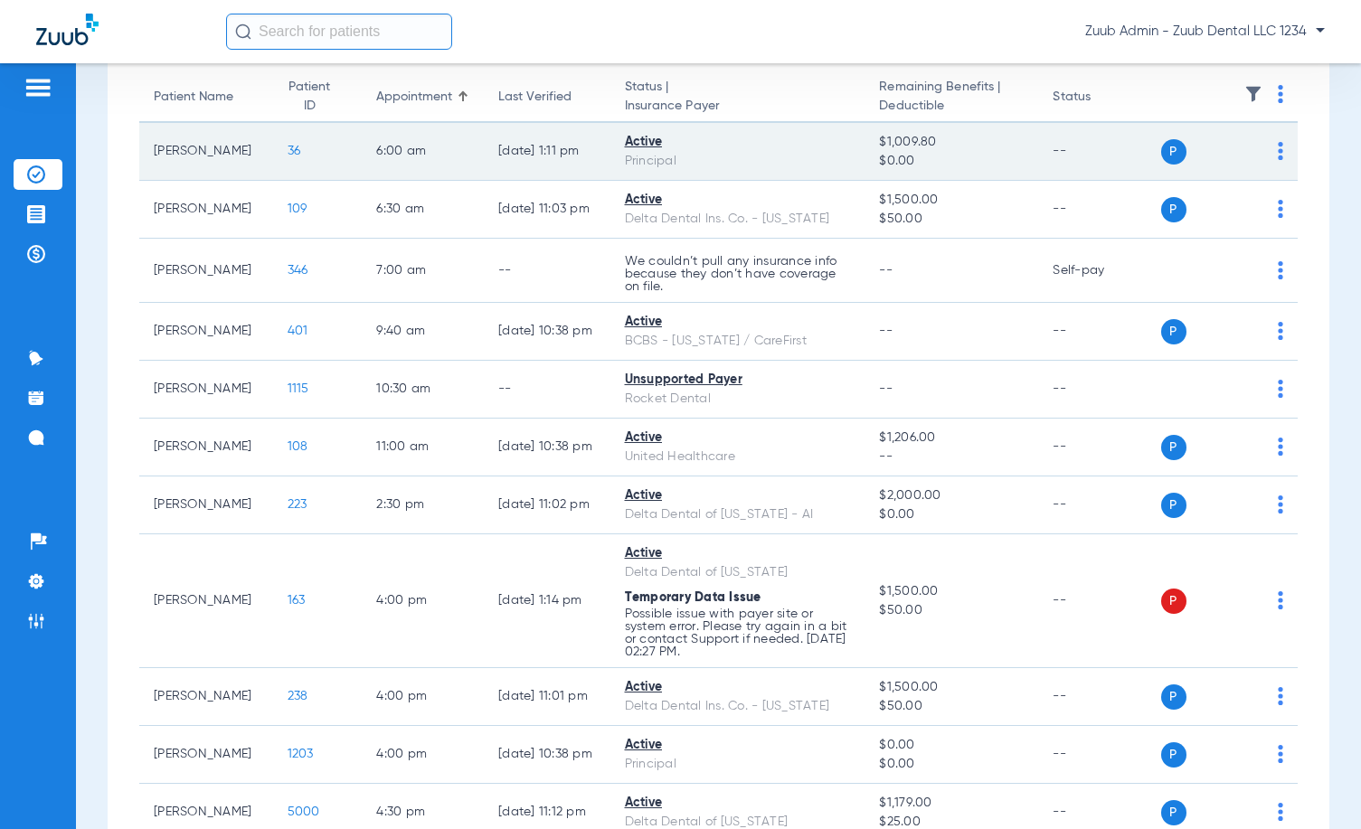
click at [288, 148] on span "36" at bounding box center [295, 151] width 14 height 13
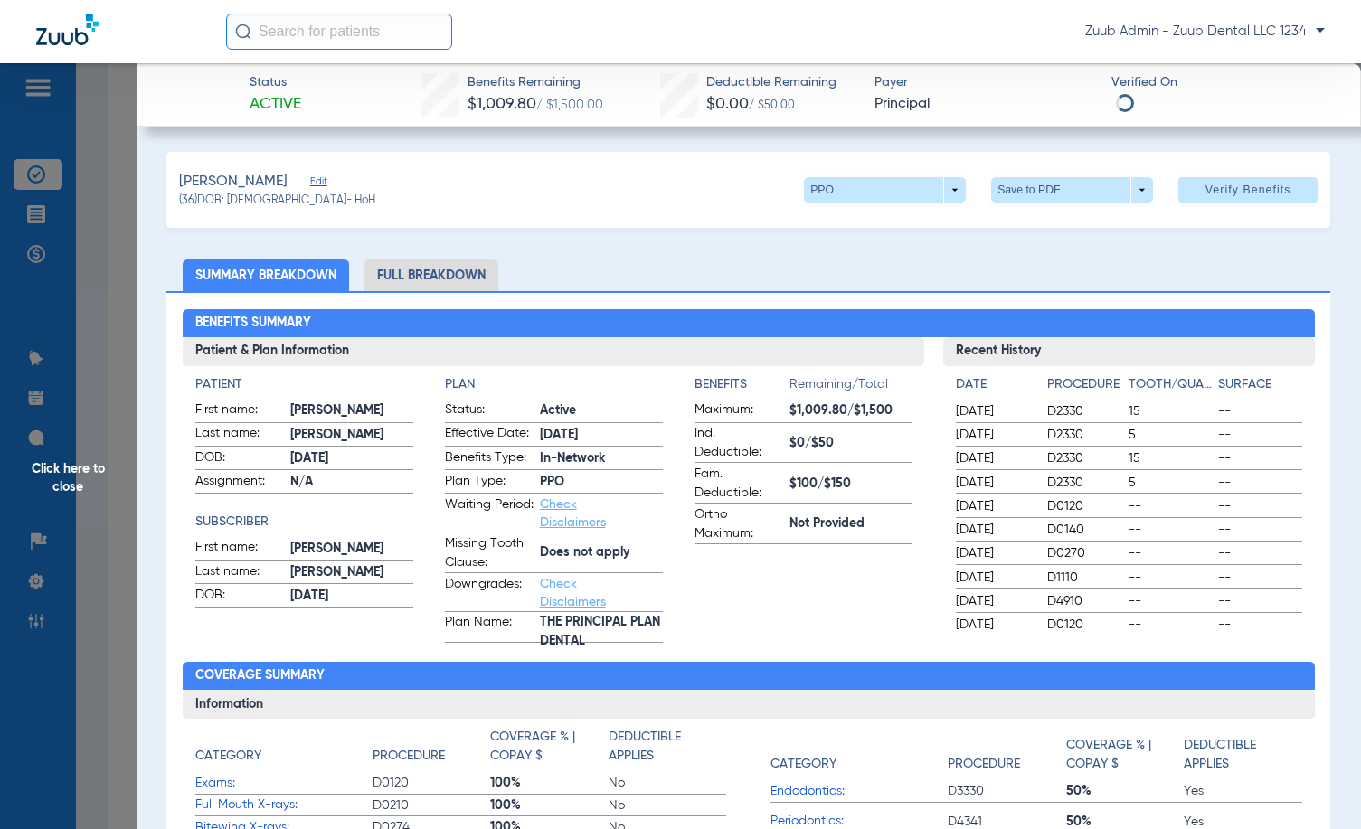
drag, startPoint x: 790, startPoint y: 407, endPoint x: 844, endPoint y: 446, distance: 66.8
click at [843, 410] on label "Maximum: $1,009.80/$1,500" at bounding box center [804, 412] width 218 height 23
drag, startPoint x: 782, startPoint y: 520, endPoint x: 853, endPoint y: 533, distance: 72.6
click at [862, 525] on label "Ortho Maximum: Not Provided" at bounding box center [804, 525] width 218 height 39
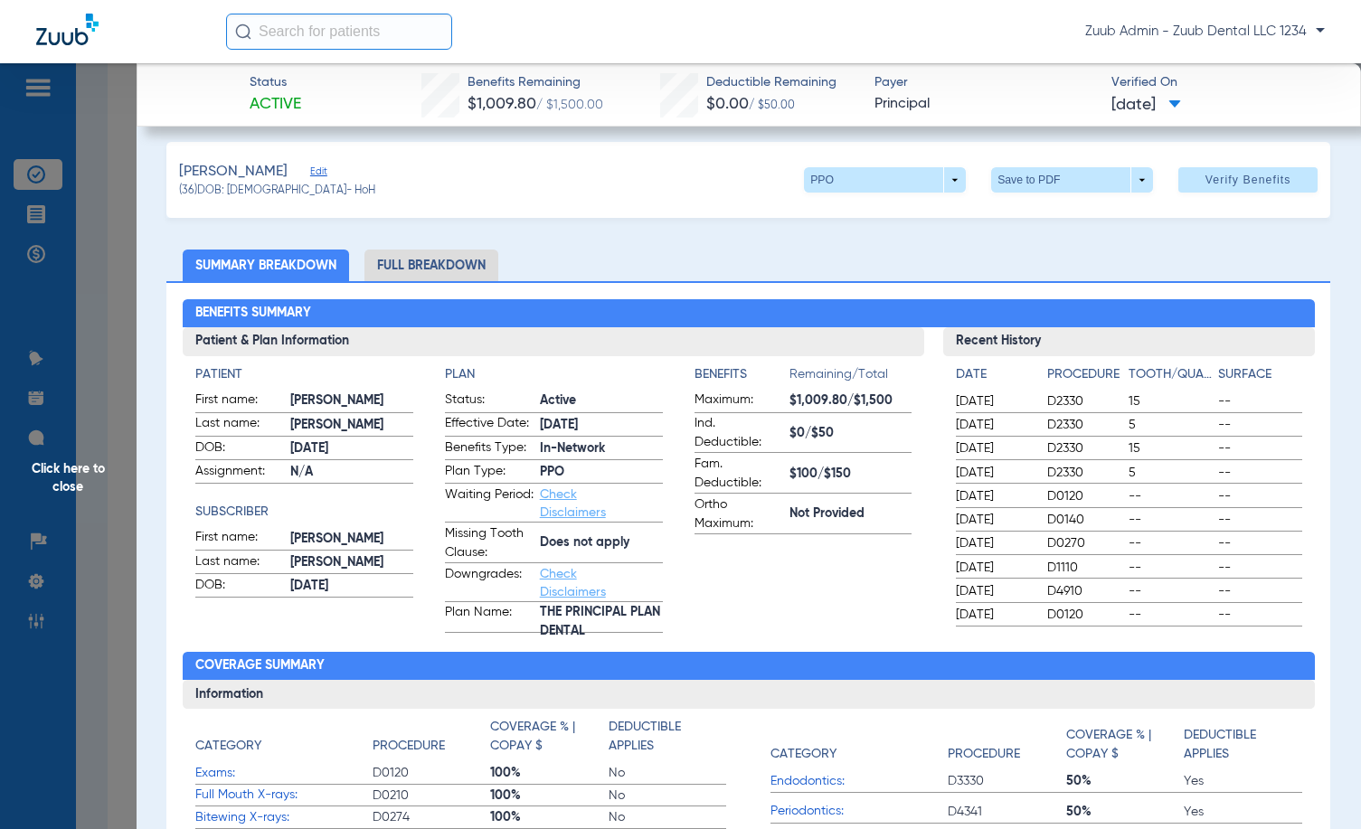
click at [877, 570] on app-benefits-information "Benefits Remaining/Total Maximum: $1,009.80/$1,500 Ind. Deductible: $0/$50 Fam.…" at bounding box center [804, 499] width 218 height 268
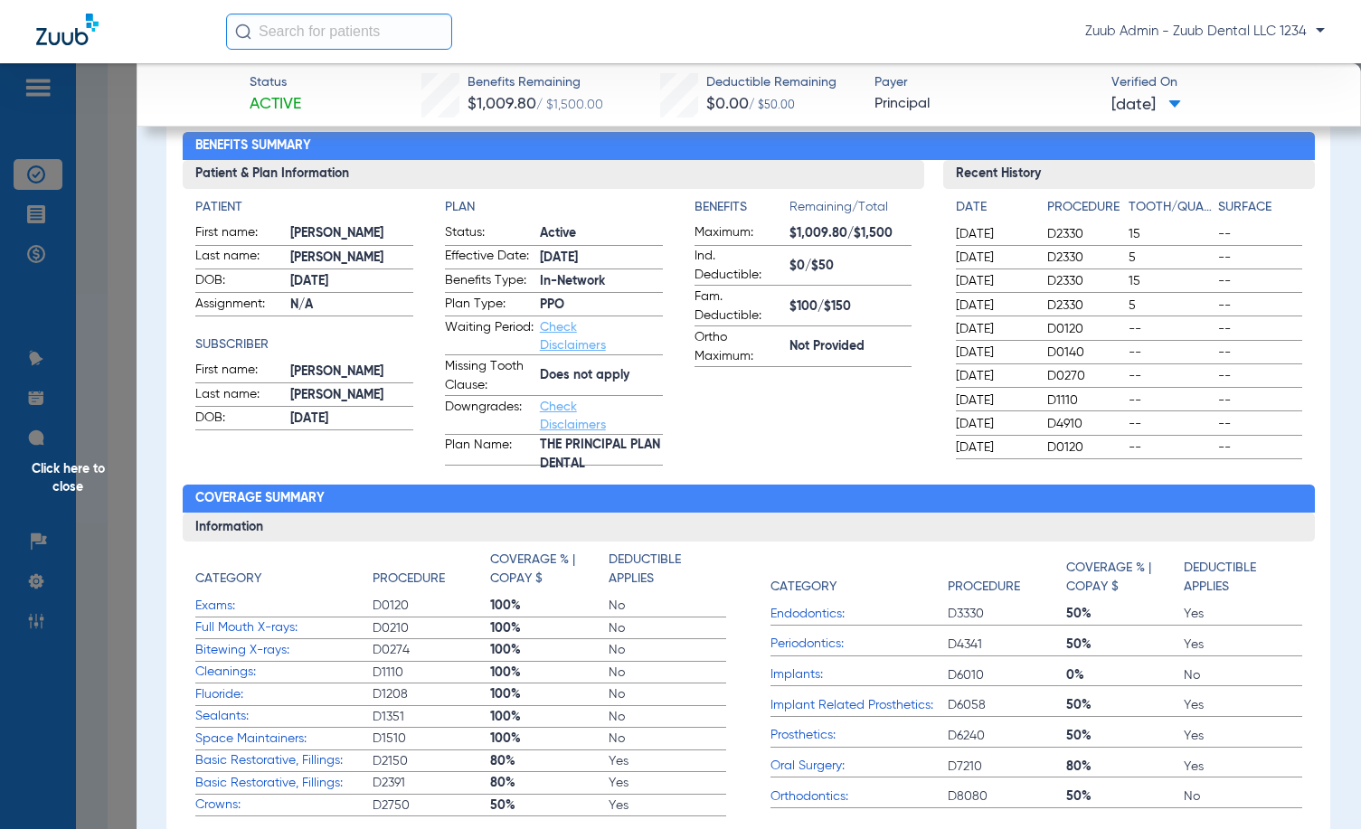
scroll to position [327, 0]
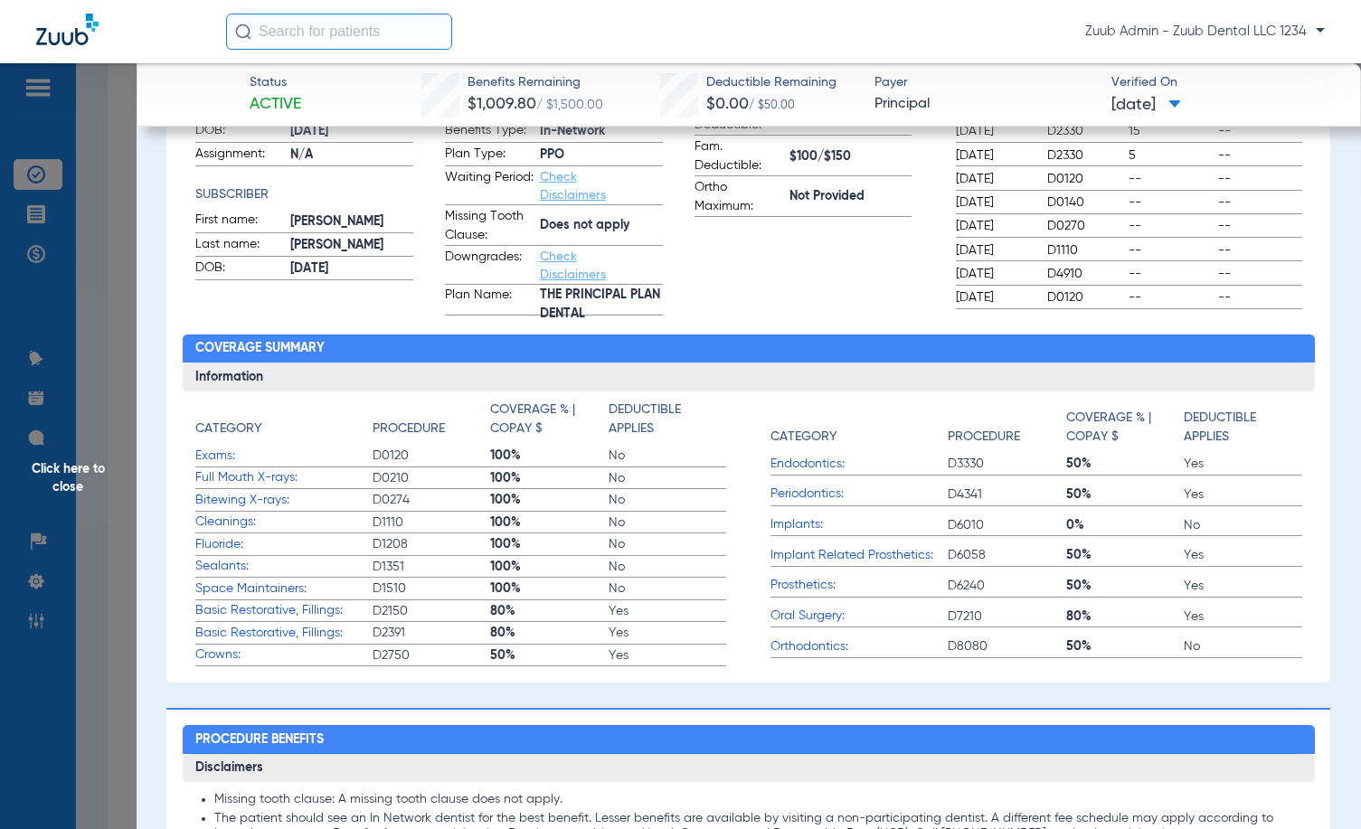
drag, startPoint x: 824, startPoint y: 266, endPoint x: 821, endPoint y: 307, distance: 40.8
click at [817, 314] on app-benefits-information "Benefits Remaining/Total Maximum: $1,009.80/$1,500 Ind. Deductible: $0/$50 Fam.…" at bounding box center [804, 182] width 218 height 268
drag, startPoint x: 778, startPoint y: 187, endPoint x: 895, endPoint y: 326, distance: 181.0
click at [921, 211] on div "Patient First name: [PERSON_NAME] Last name: [PERSON_NAME]: [DEMOGRAPHIC_DATA] …" at bounding box center [554, 177] width 743 height 277
drag, startPoint x: 891, startPoint y: 322, endPoint x: 935, endPoint y: 446, distance: 131.6
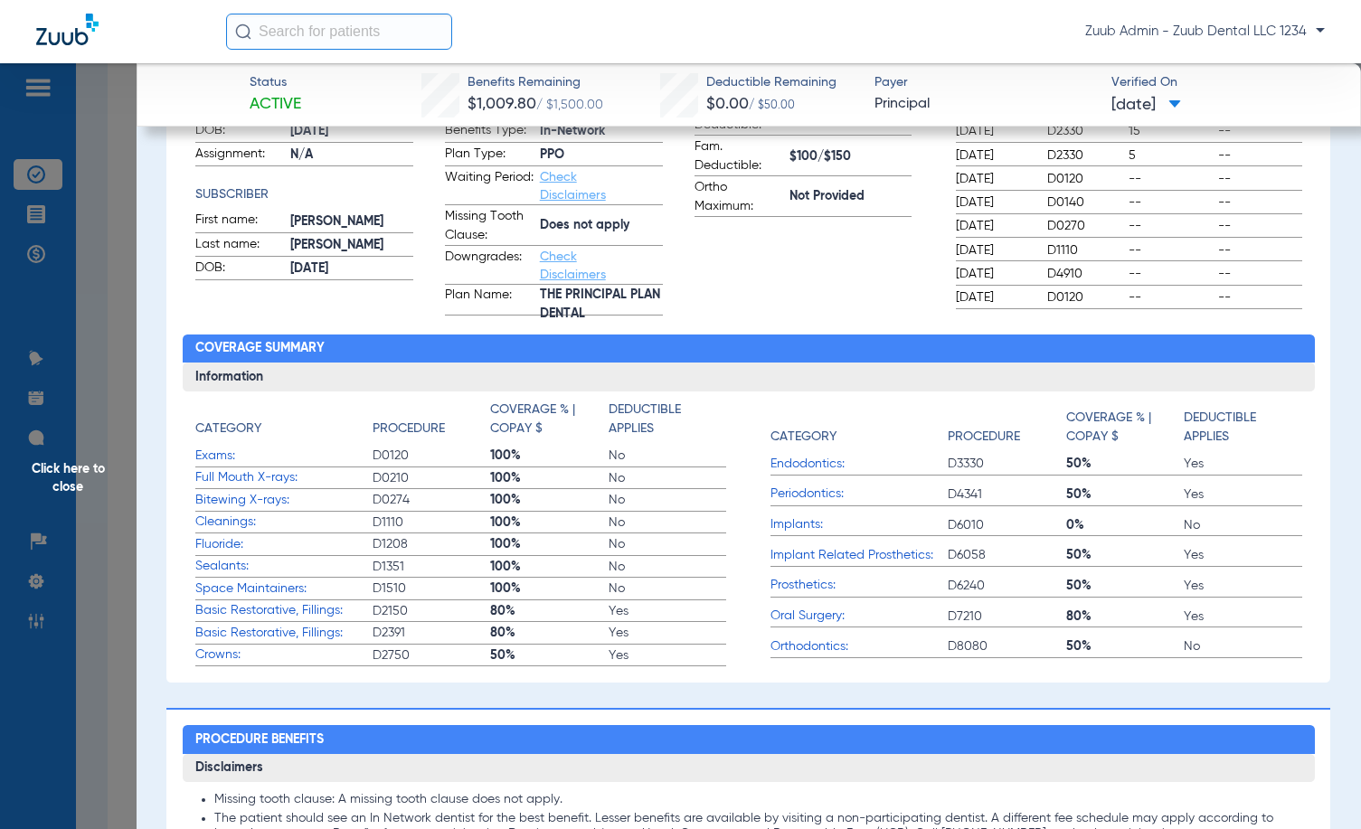
click at [892, 322] on div "Benefits Summary Patient & Plan Information Patient First name: [PERSON_NAME] L…" at bounding box center [748, 323] width 1164 height 719
drag, startPoint x: 985, startPoint y: 638, endPoint x: 1202, endPoint y: 706, distance: 227.7
click at [765, 640] on div "Category Procedure Coverage % | Copay $ Deductible Applies Exams: D0120 100% No…" at bounding box center [748, 534] width 1107 height 266
click at [880, 668] on div "Benefits Summary Patient & Plan Information Patient First name: [PERSON_NAME] L…" at bounding box center [748, 323] width 1164 height 719
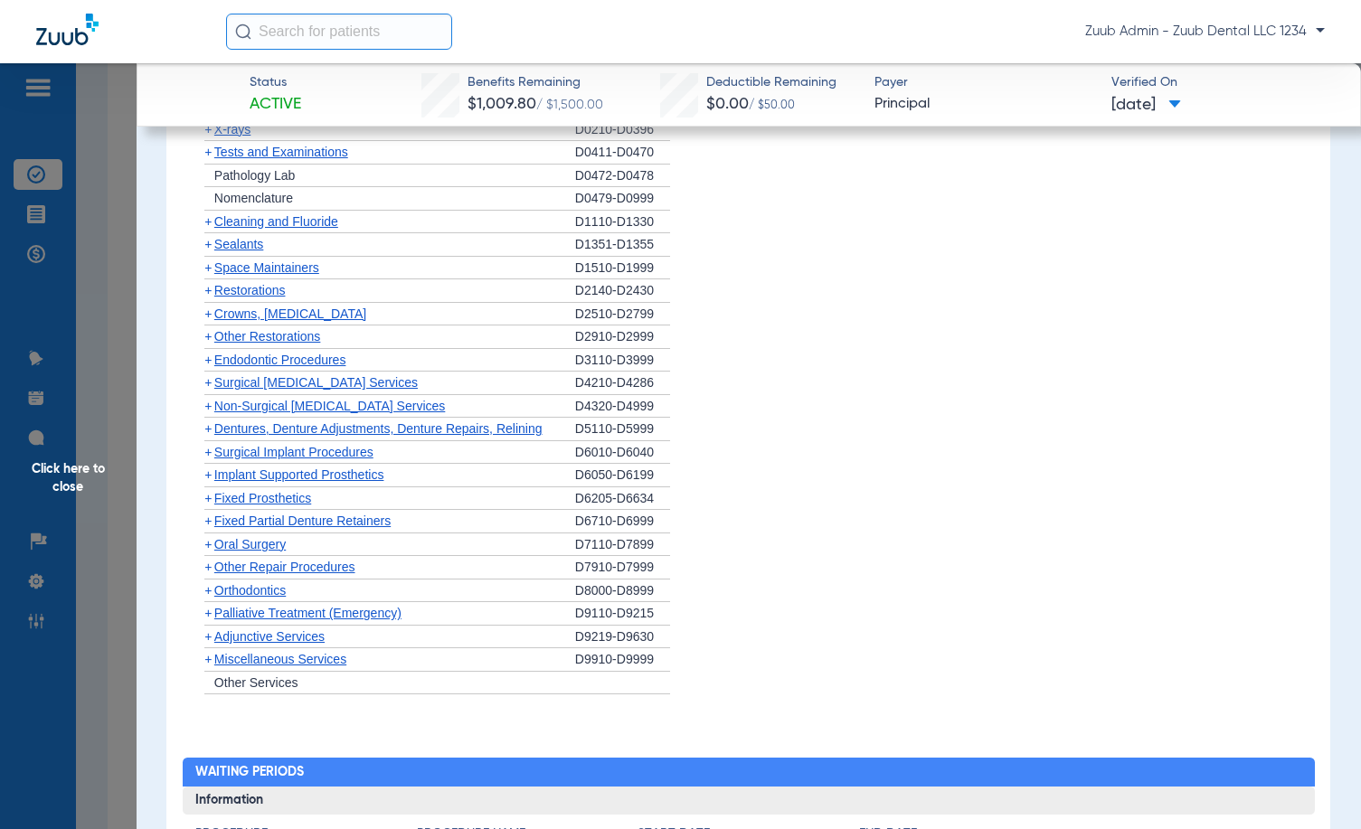
scroll to position [1229, 0]
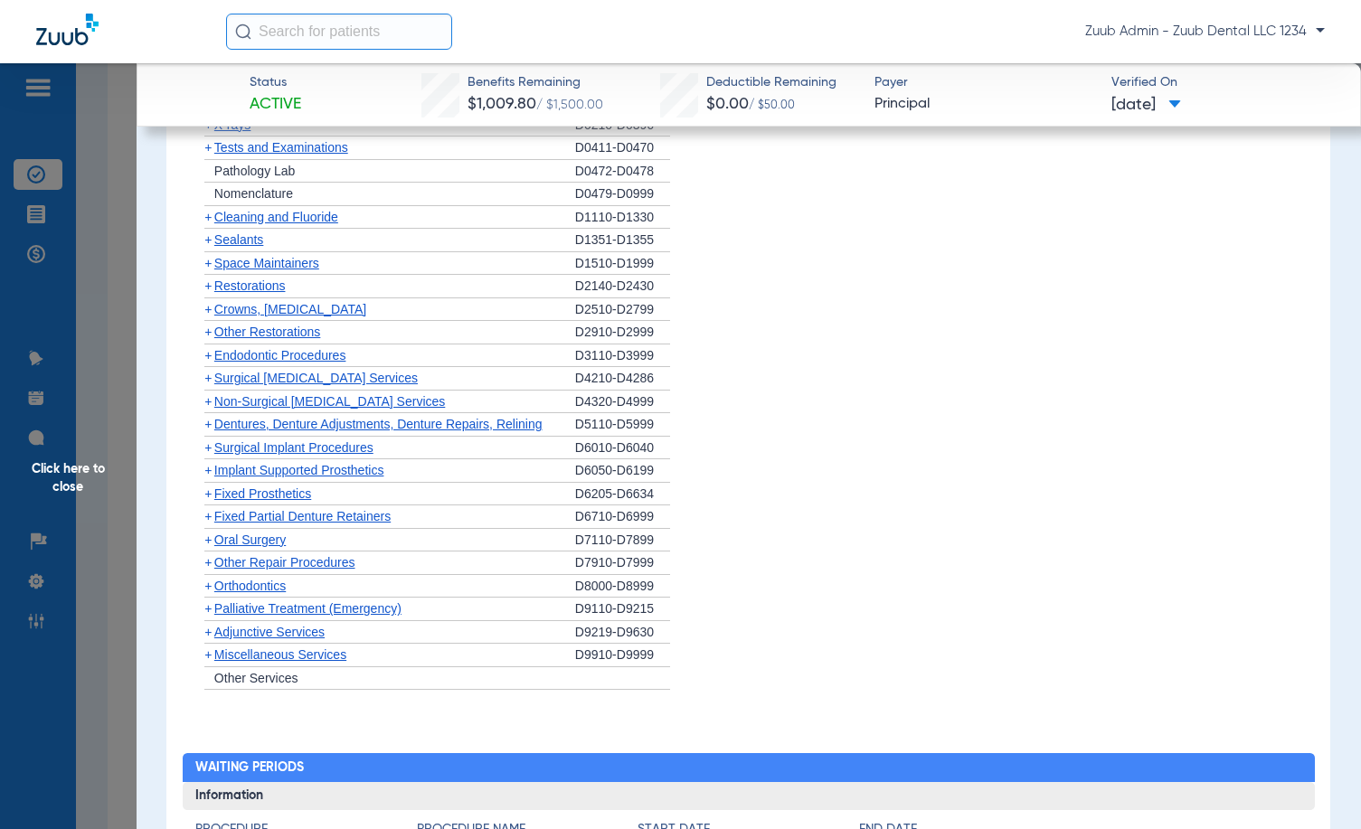
click at [234, 579] on span "Orthodontics" at bounding box center [249, 586] width 71 height 14
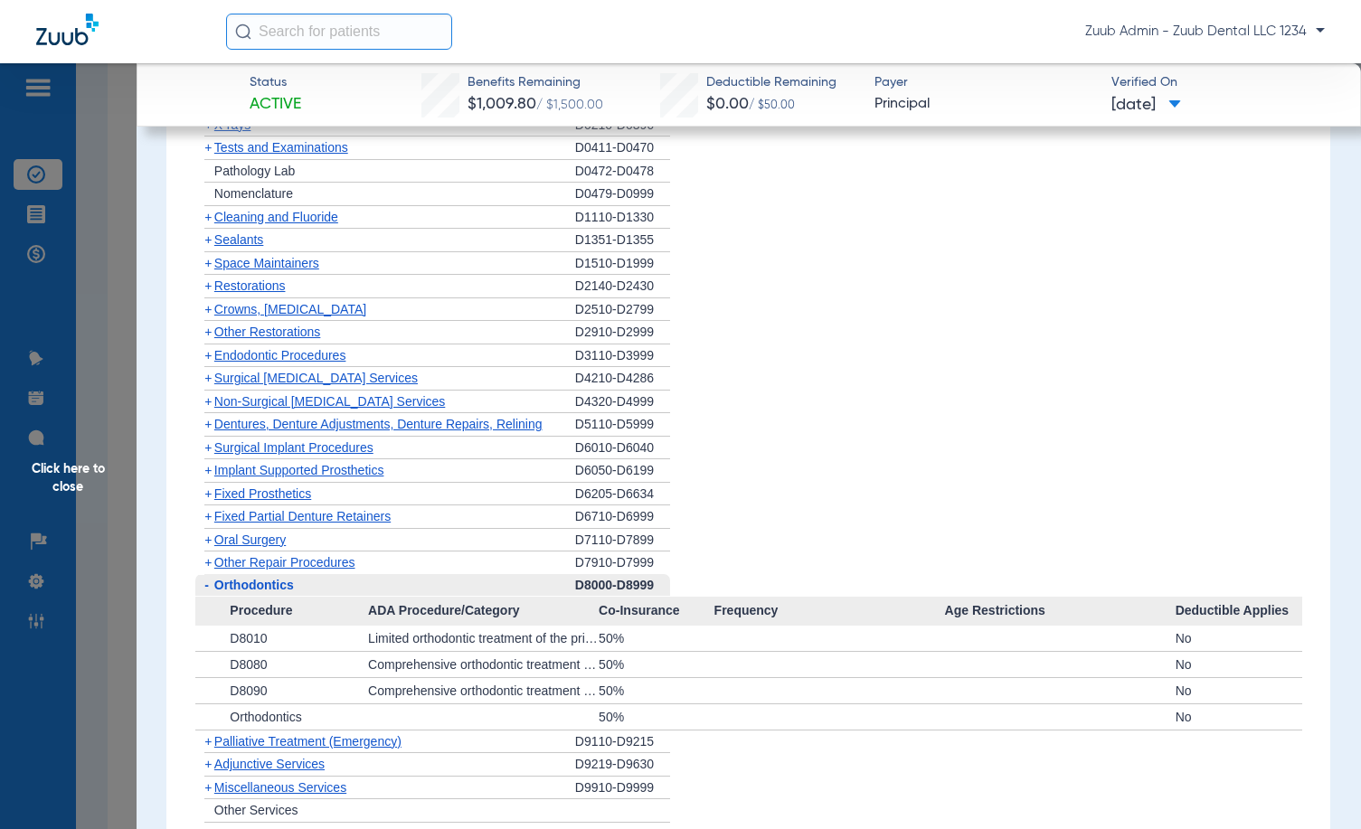
drag, startPoint x: 80, startPoint y: 456, endPoint x: 125, endPoint y: 442, distance: 47.2
click at [80, 456] on span "Click here to close" at bounding box center [68, 477] width 137 height 829
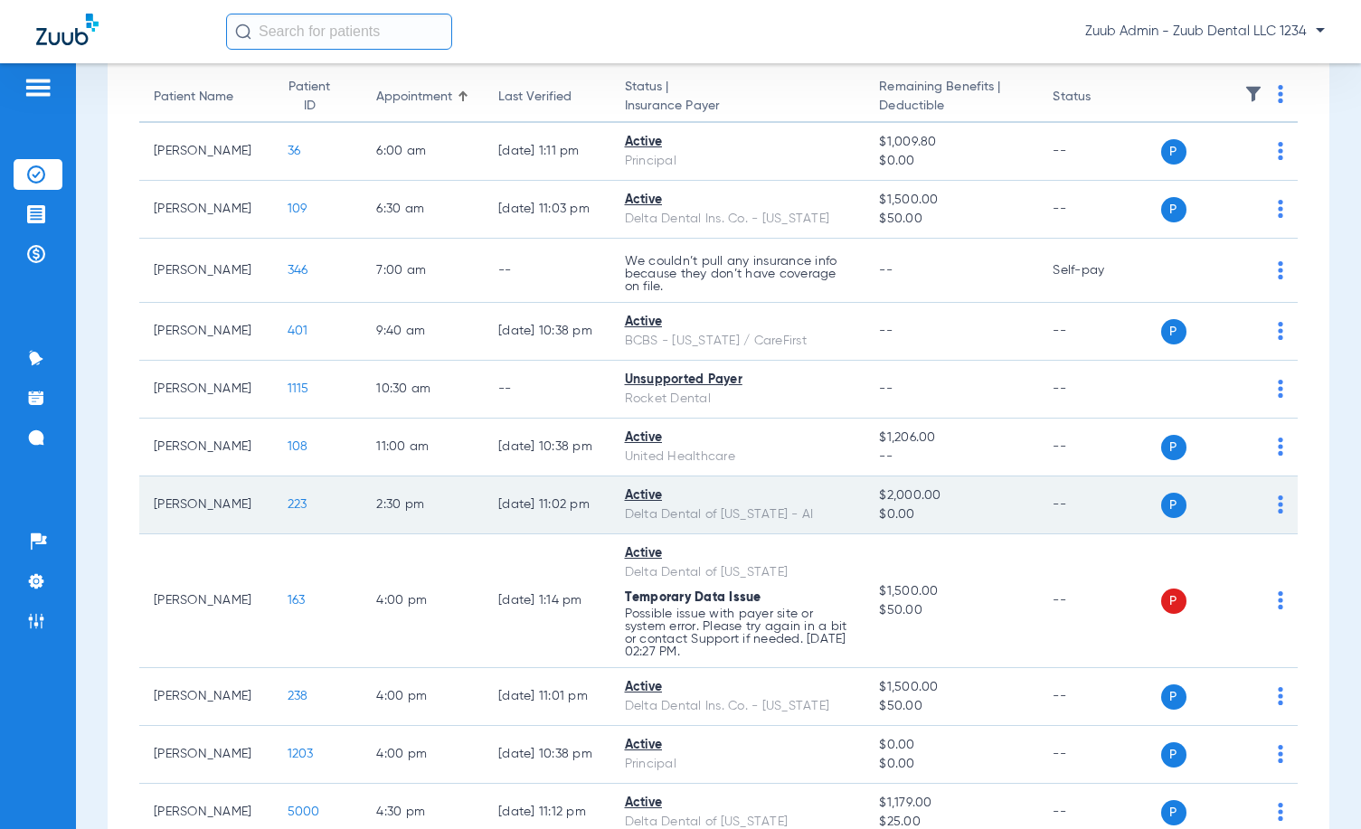
click at [655, 498] on div "Active" at bounding box center [738, 496] width 226 height 19
click at [288, 502] on span "223" at bounding box center [298, 504] width 20 height 13
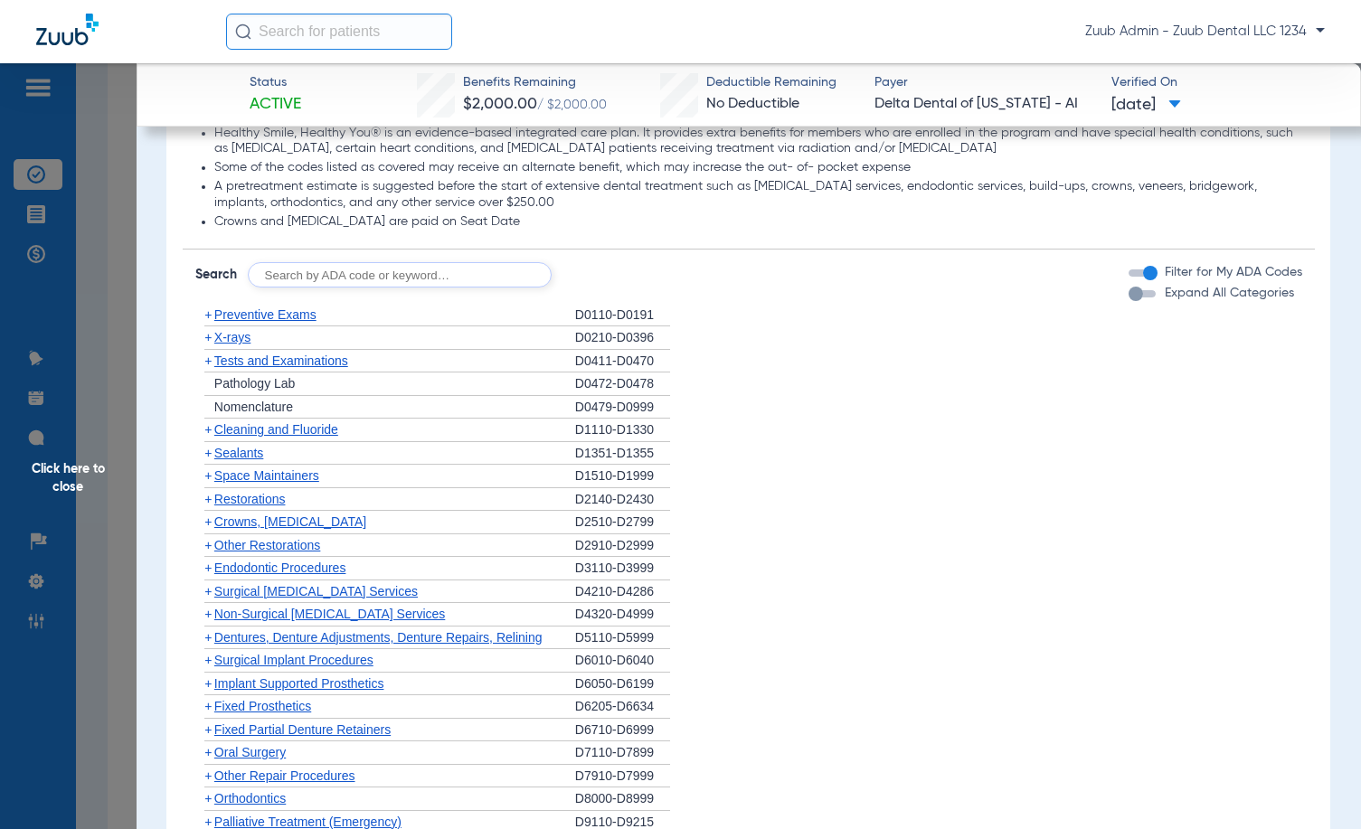
scroll to position [1237, 0]
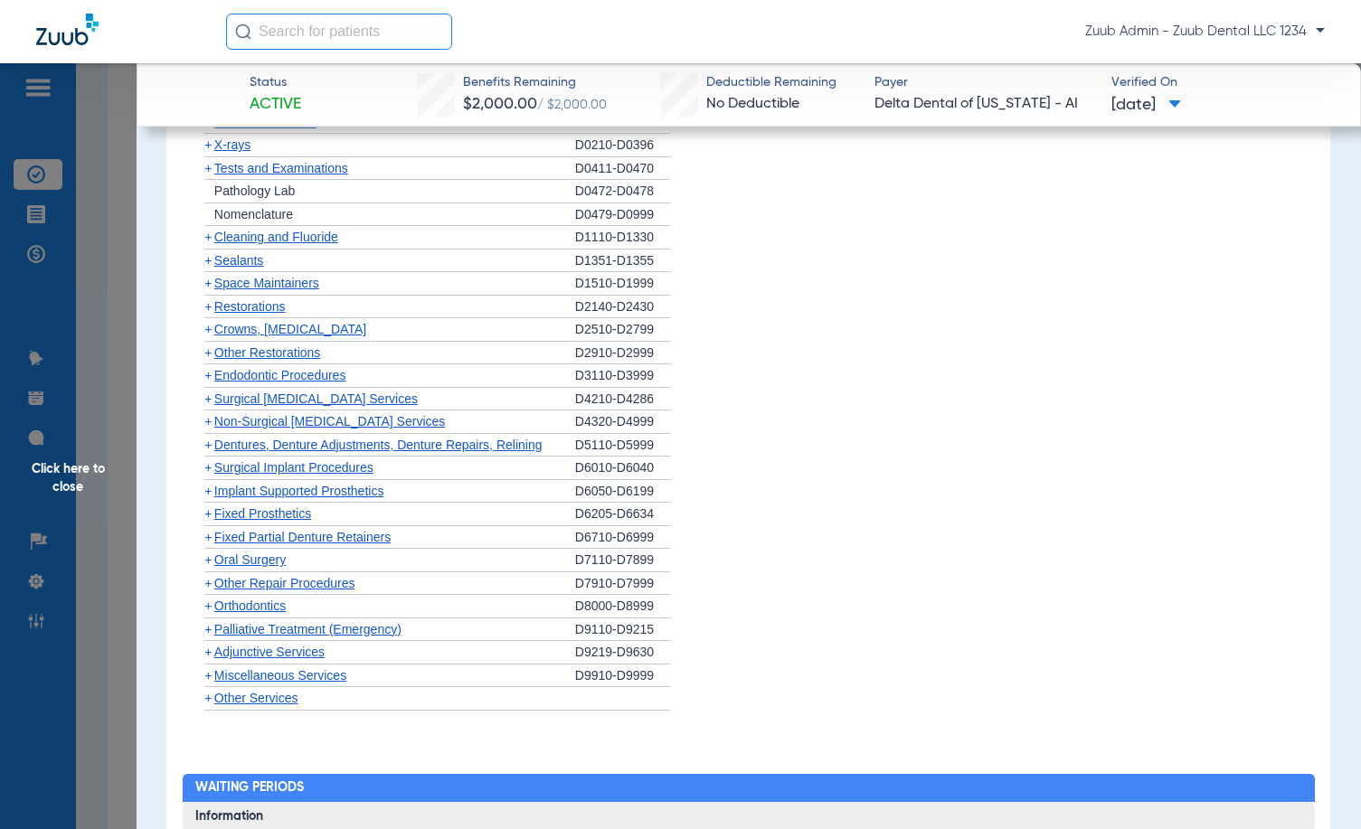
click at [252, 599] on span "Orthodontics" at bounding box center [249, 606] width 71 height 14
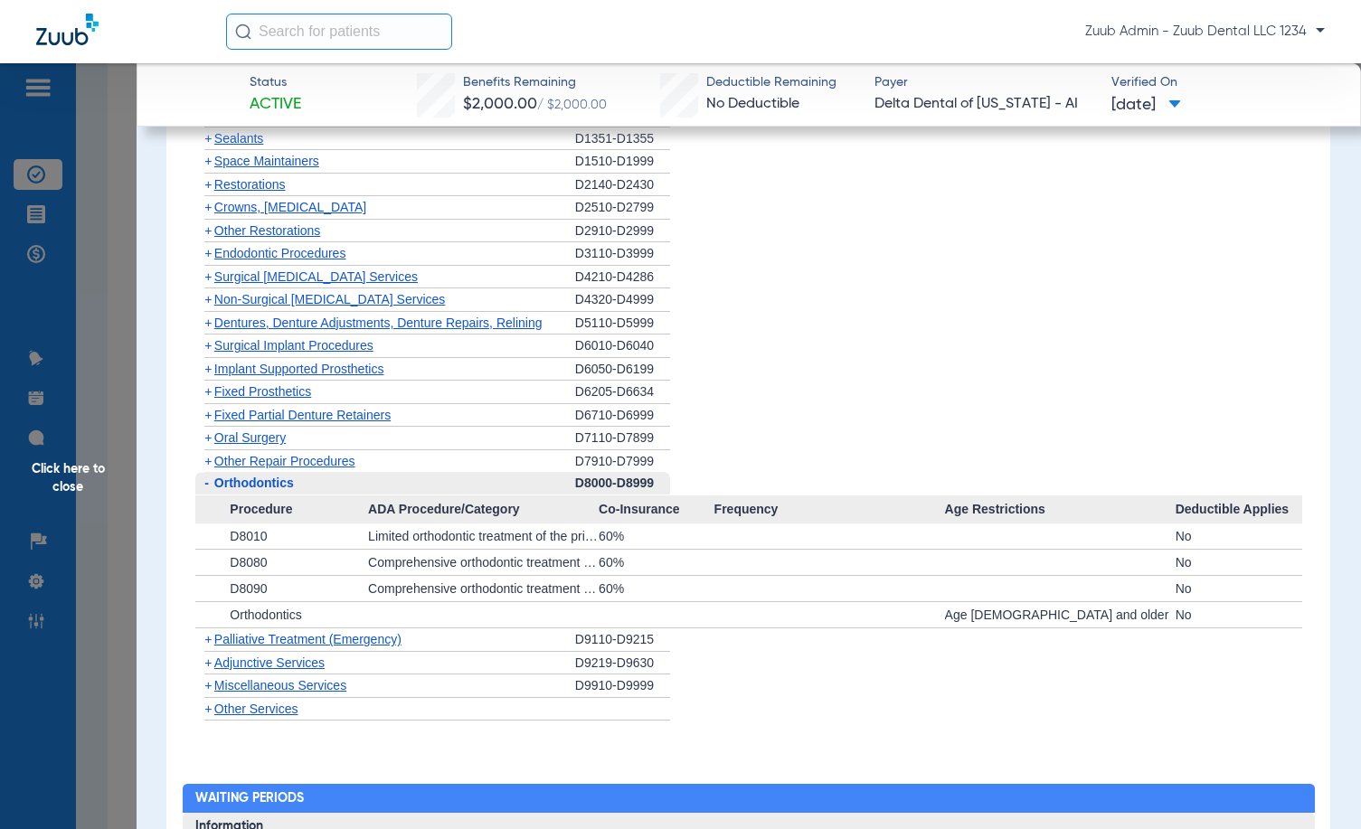
scroll to position [1360, 0]
drag, startPoint x: 1027, startPoint y: 605, endPoint x: 851, endPoint y: 639, distance: 178.6
click at [861, 613] on div "+ Orthodontics Age [DEMOGRAPHIC_DATA] and older No" at bounding box center [748, 614] width 1107 height 25
click at [1084, 605] on div "Age [DEMOGRAPHIC_DATA] and older" at bounding box center [1060, 614] width 231 height 25
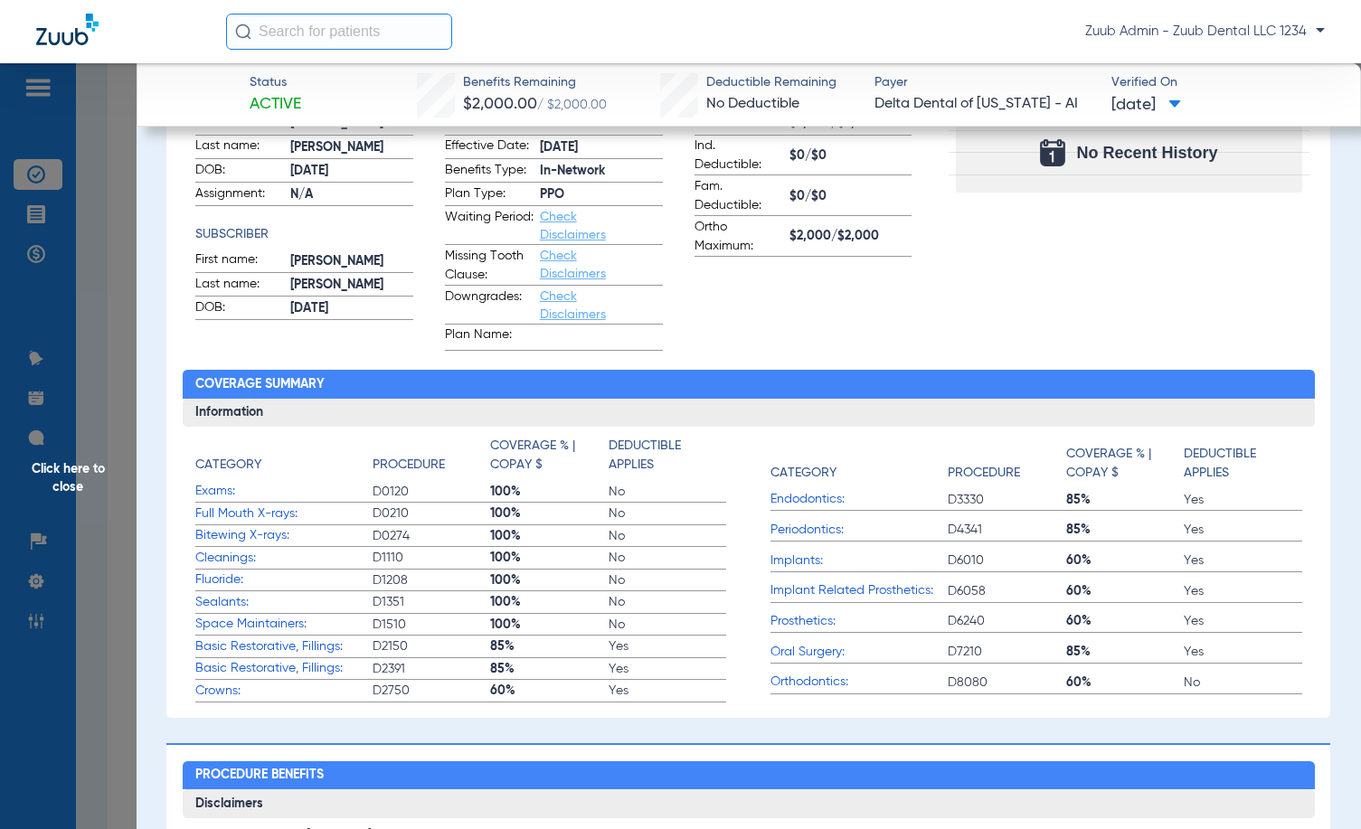
scroll to position [0, 0]
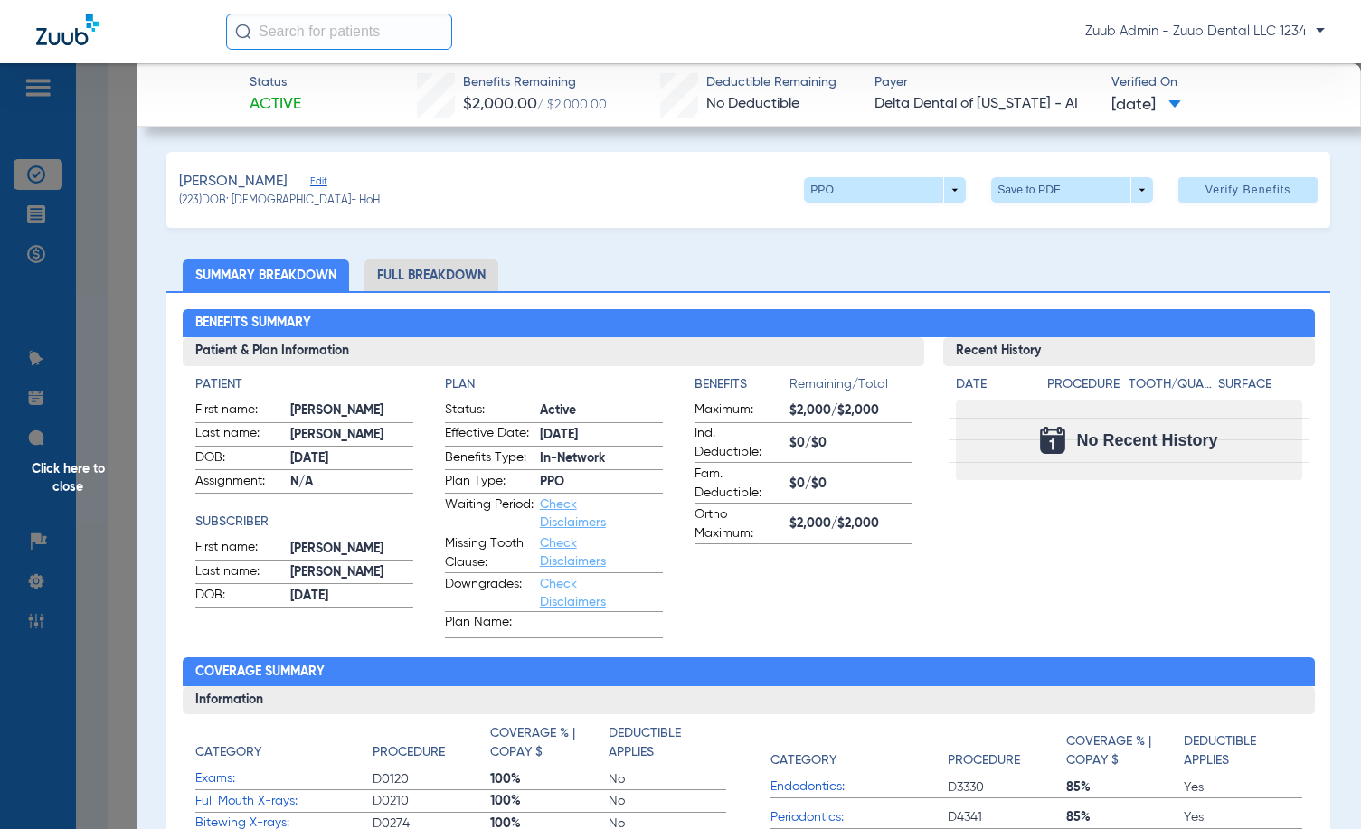
click at [458, 262] on li "Full Breakdown" at bounding box center [432, 276] width 134 height 32
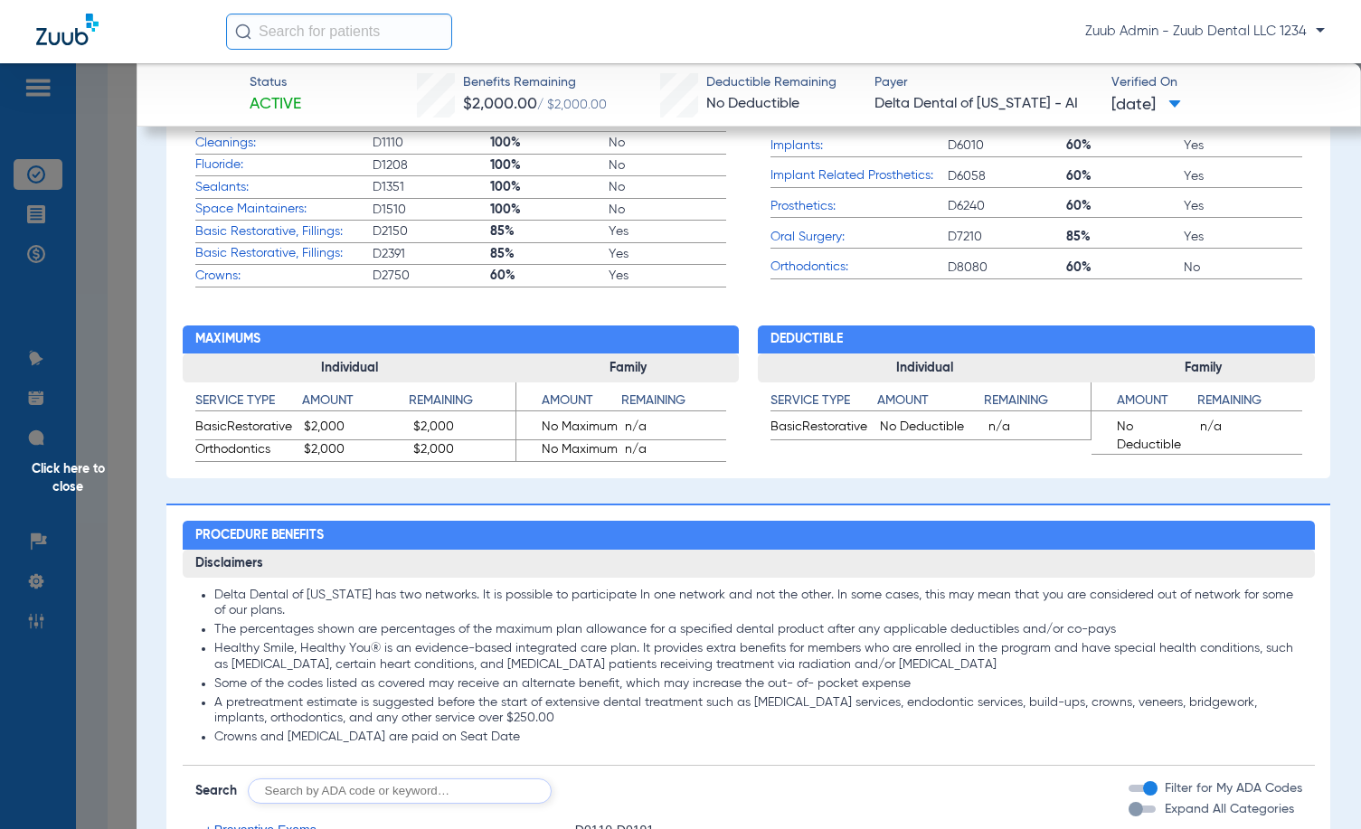
scroll to position [906, 0]
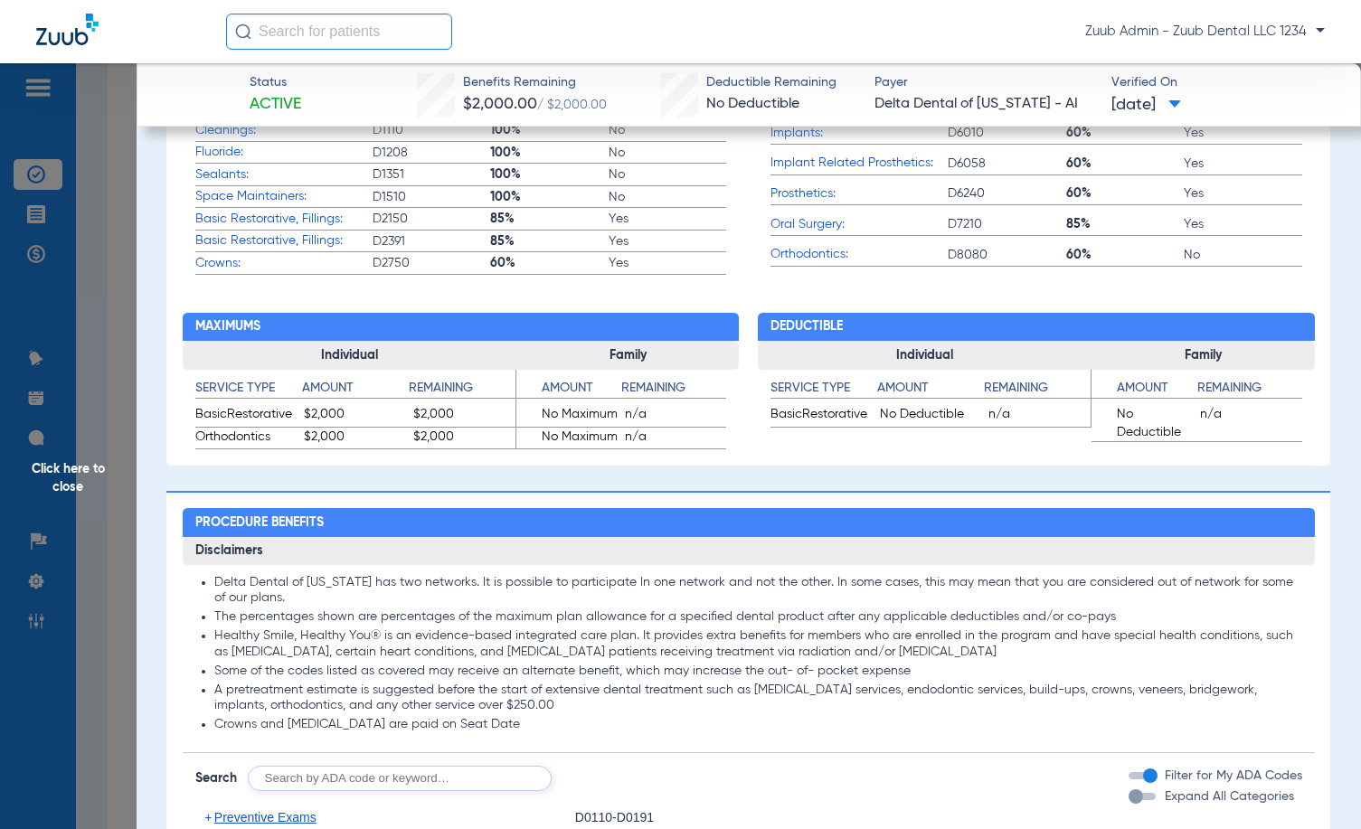
drag, startPoint x: 208, startPoint y: 687, endPoint x: 506, endPoint y: 700, distance: 297.9
click at [506, 700] on ul "Delta Dental of [US_STATE] has two networks. lt is possible to participate In o…" at bounding box center [748, 654] width 1107 height 158
click at [633, 725] on li "Crowns and [MEDICAL_DATA] are paid on Seat Date" at bounding box center [758, 725] width 1088 height 16
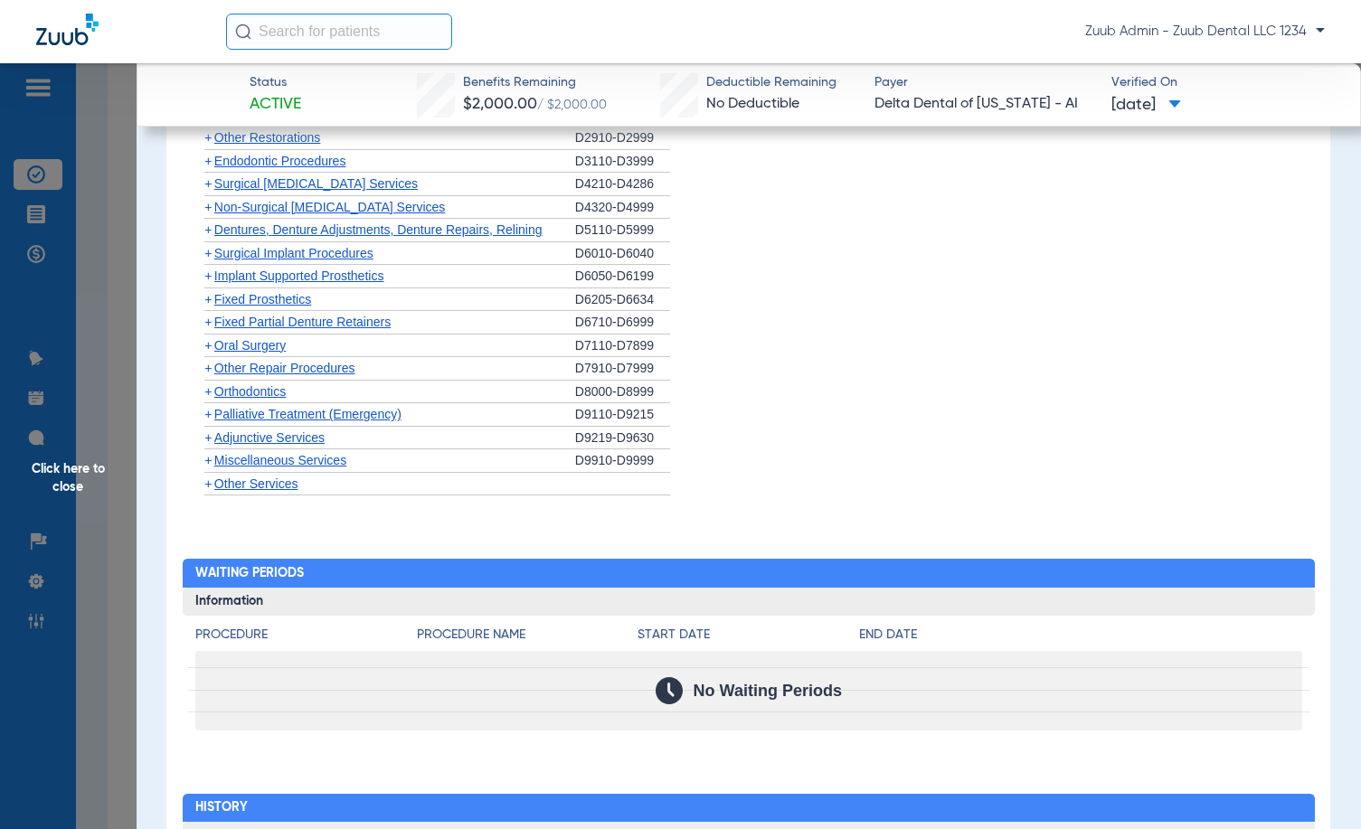
scroll to position [2000, 0]
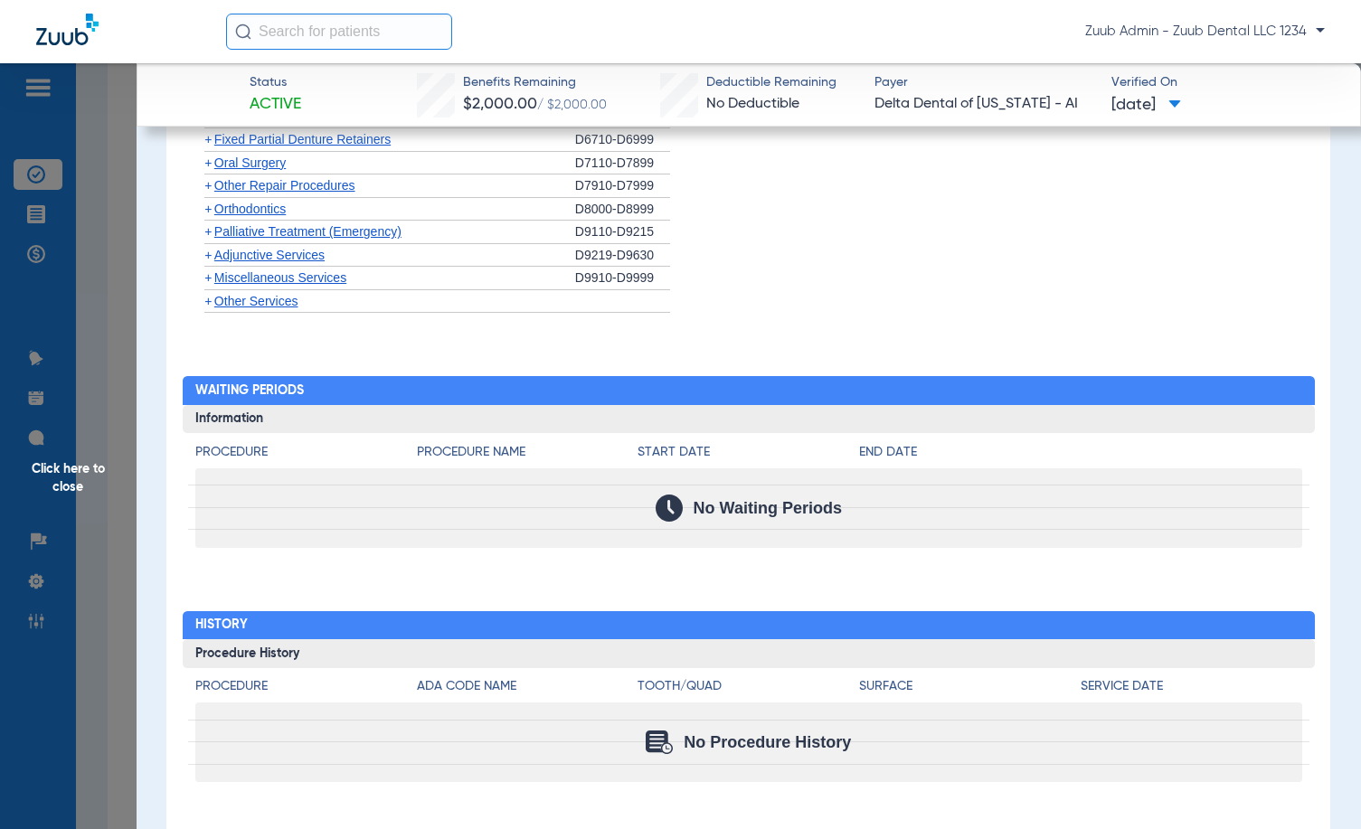
click at [69, 487] on span "Click here to close" at bounding box center [68, 477] width 137 height 829
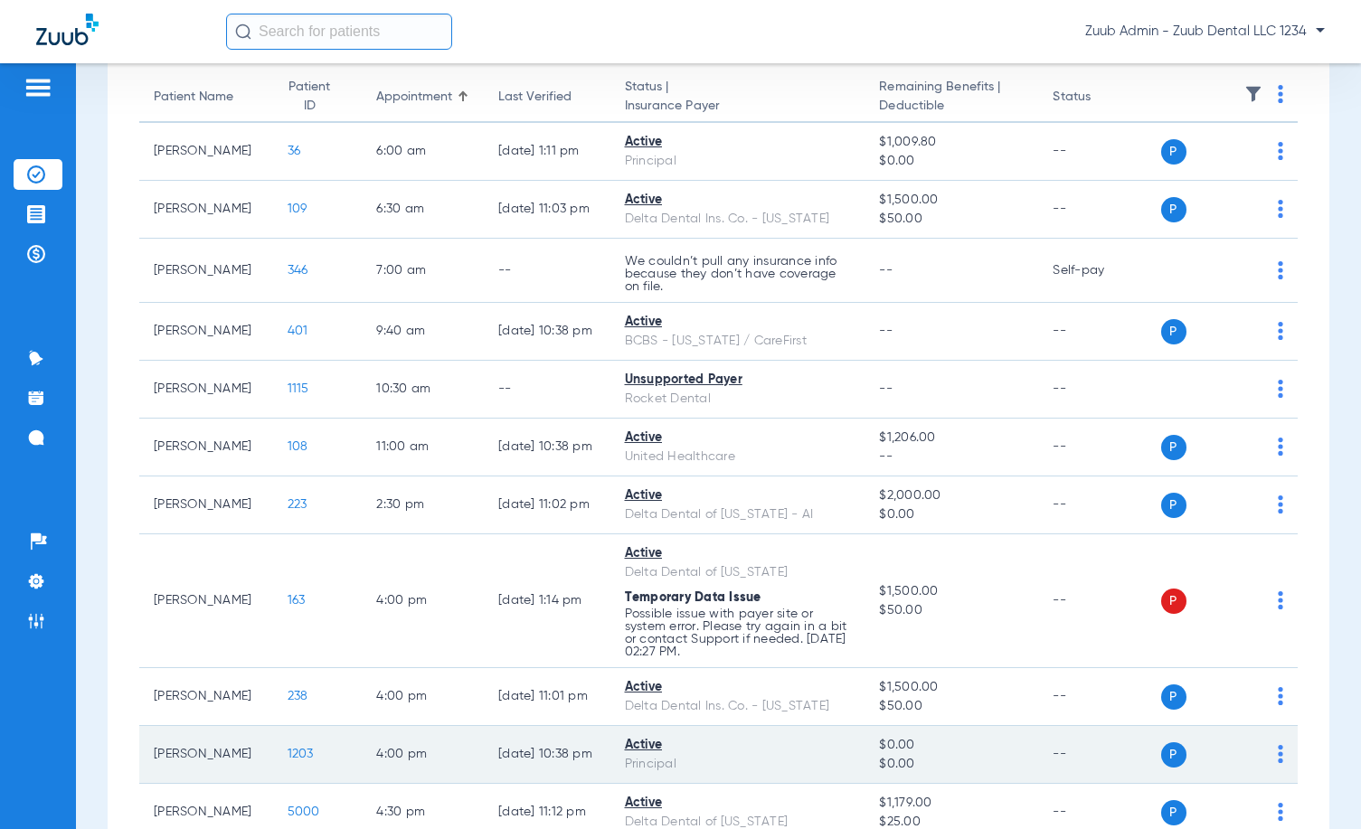
click at [288, 753] on span "1203" at bounding box center [301, 754] width 26 height 13
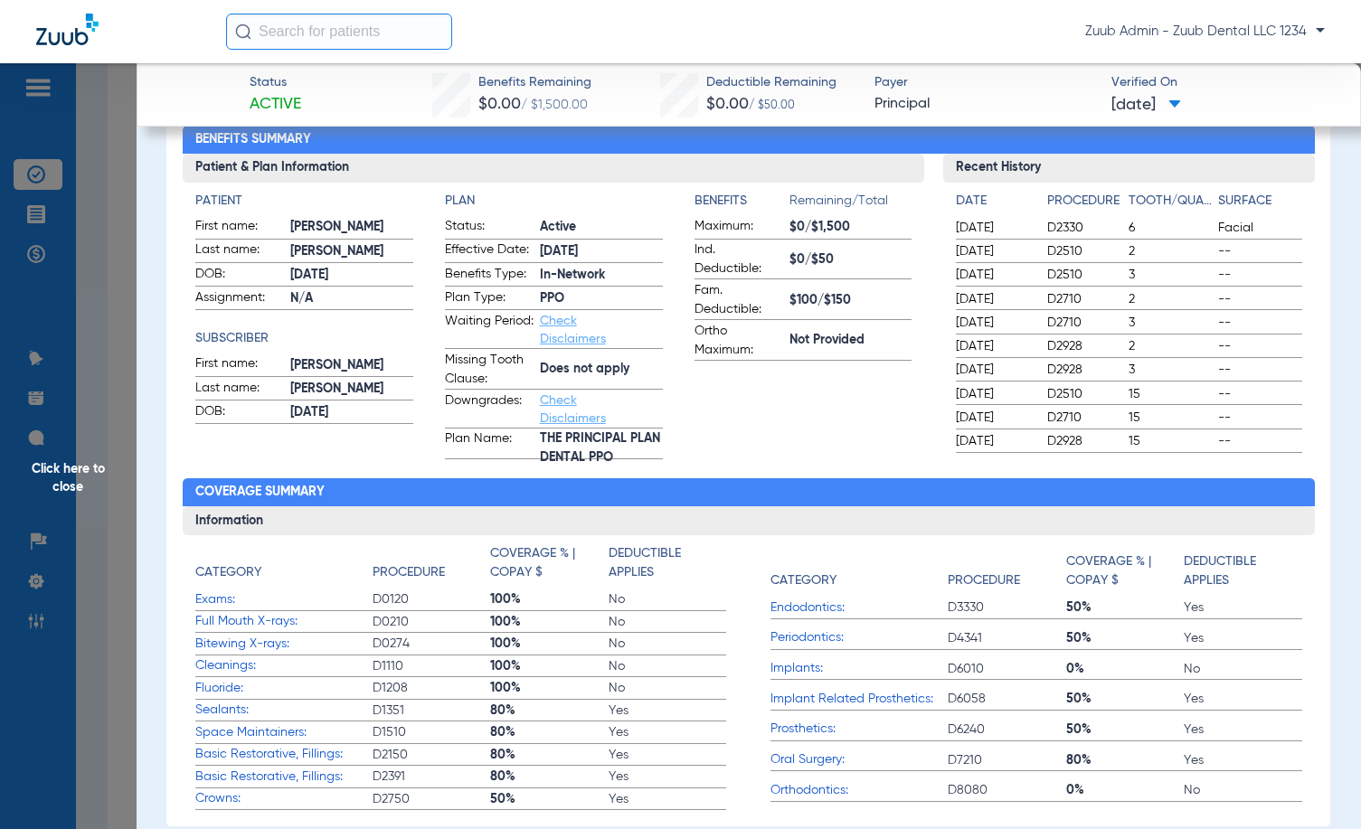
scroll to position [646, 0]
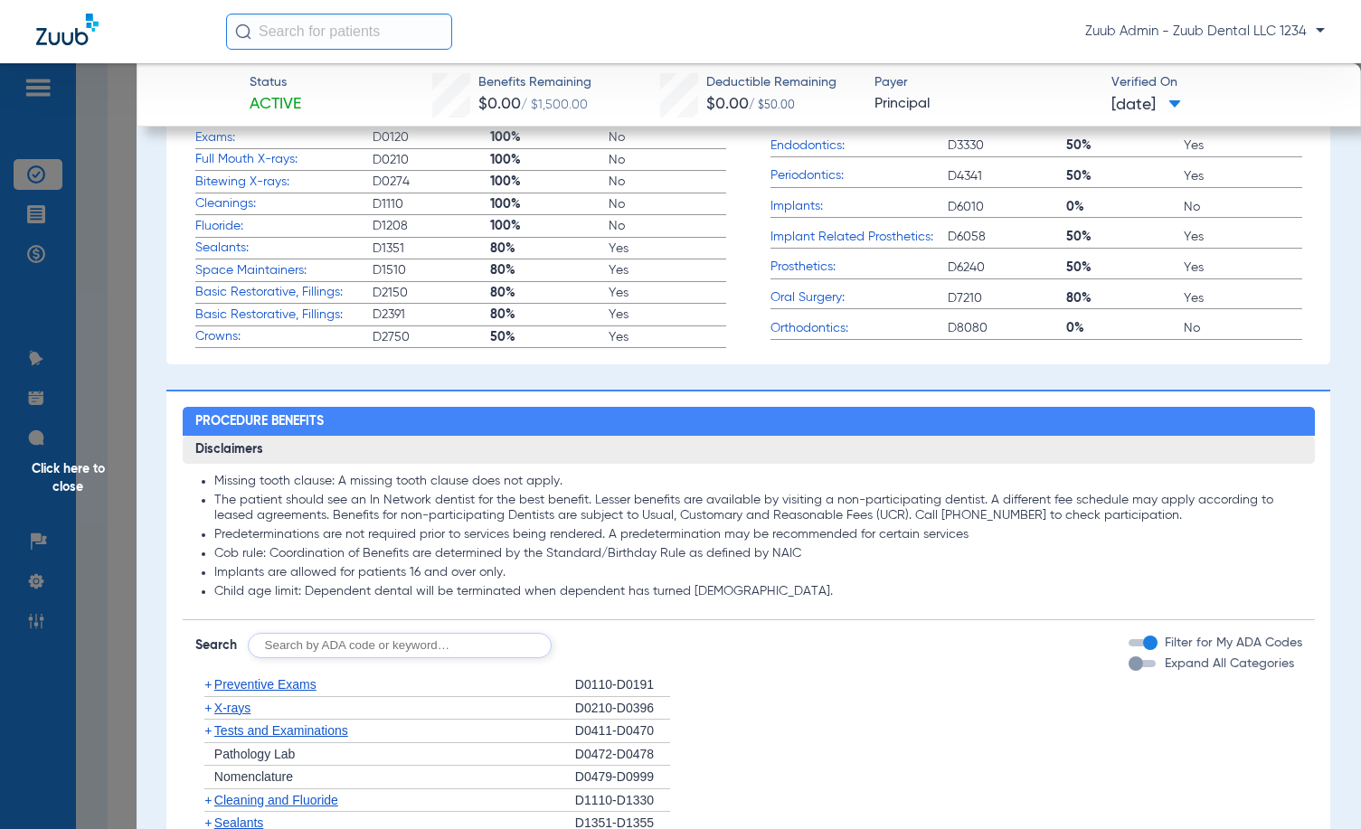
drag, startPoint x: 1142, startPoint y: 336, endPoint x: 836, endPoint y: 368, distance: 307.5
click at [772, 333] on label "Orthodontics: D8080 0% No" at bounding box center [1036, 329] width 531 height 23
drag, startPoint x: 65, startPoint y: 497, endPoint x: 88, endPoint y: 497, distance: 22.6
click at [65, 497] on span "Click here to close" at bounding box center [68, 477] width 137 height 829
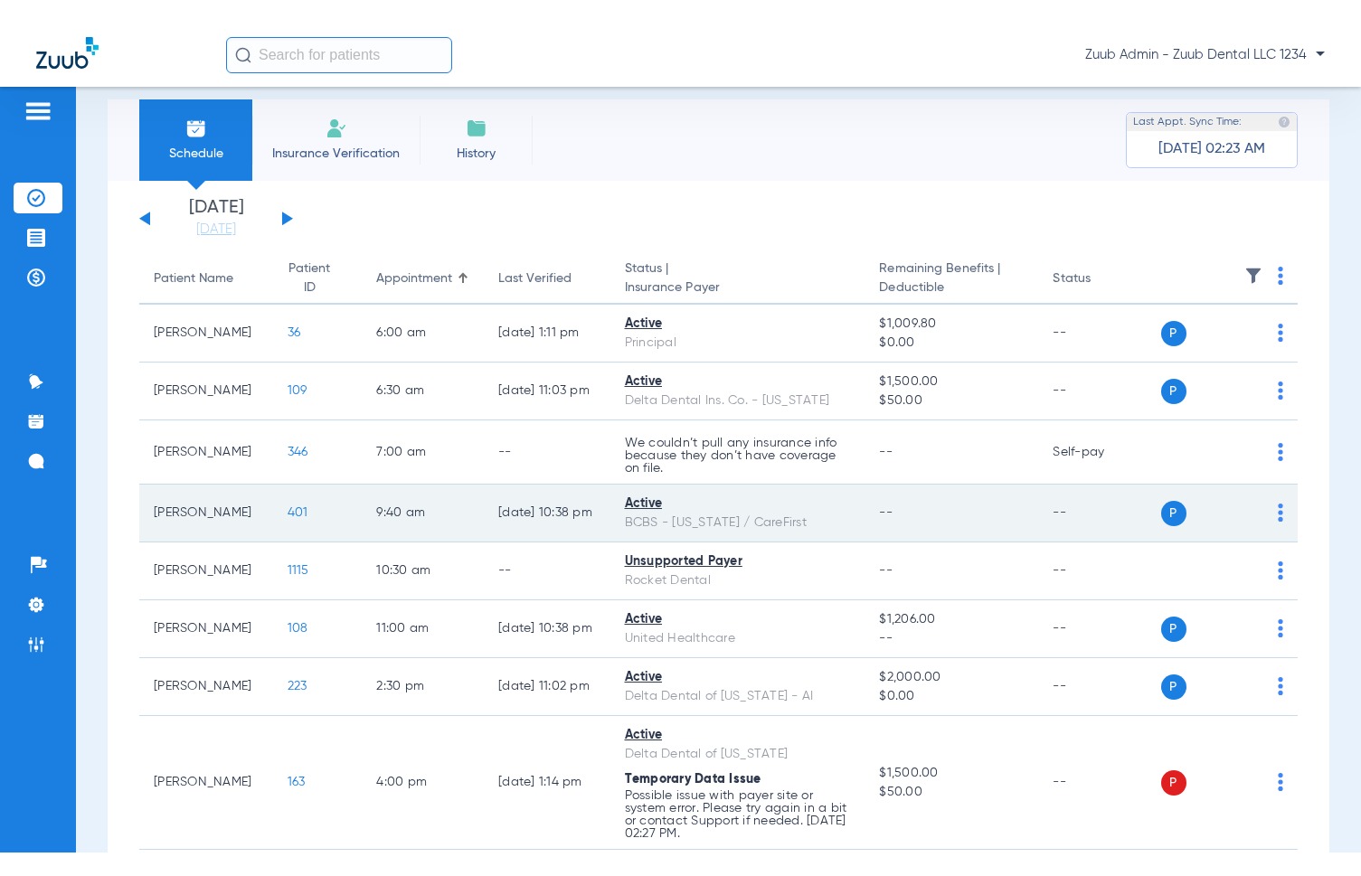
scroll to position [17, 0]
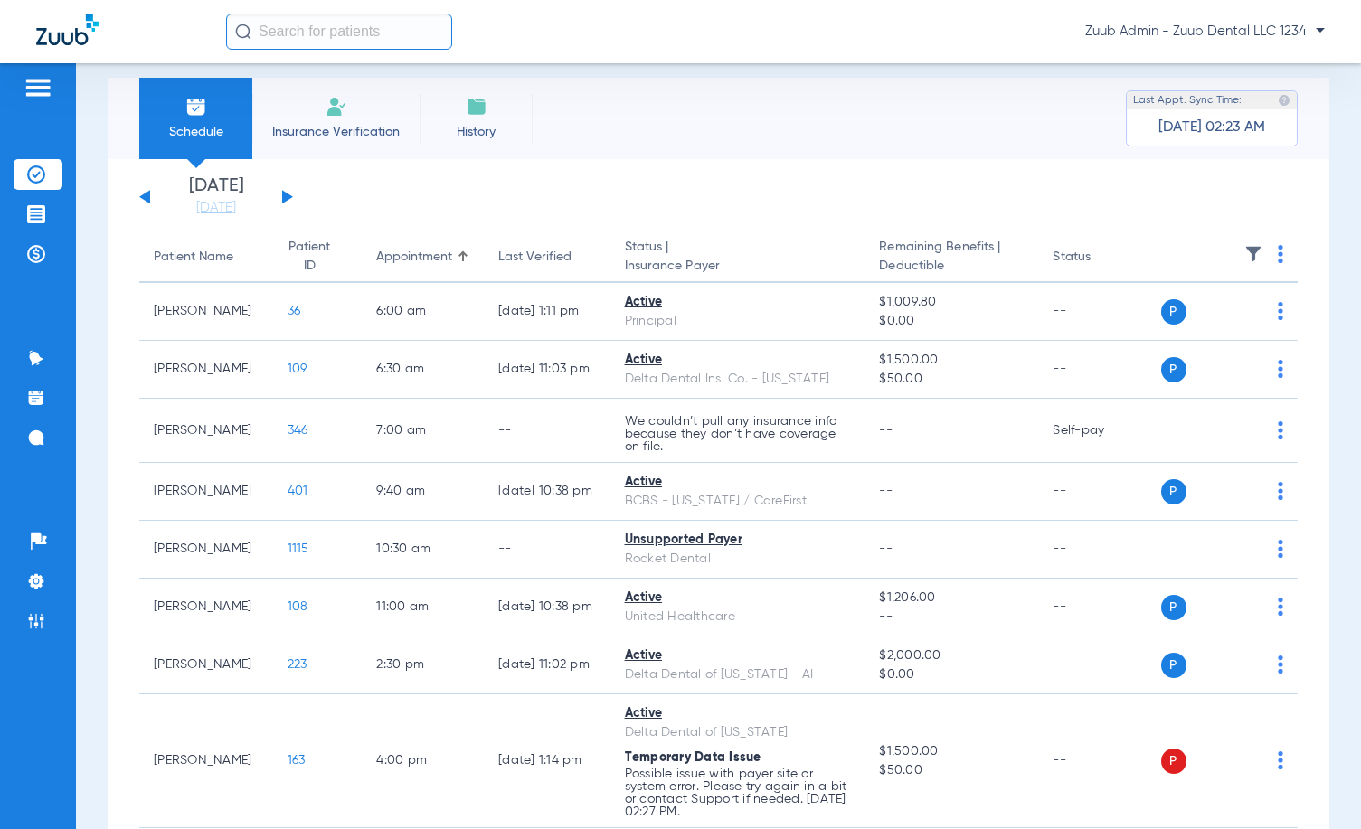
click at [732, 125] on div "Schedule Insurance Verification History Last Appt. Sync Time: [DATE] 02:23 AM" at bounding box center [719, 118] width 1222 height 81
click at [611, 39] on div "Zuub Admin - Zuub Dental LLC 1234" at bounding box center [775, 32] width 1099 height 36
click at [605, 34] on div "Zuub Admin - Zuub Dental LLC 1234" at bounding box center [775, 32] width 1099 height 36
